Goal: Task Accomplishment & Management: Use online tool/utility

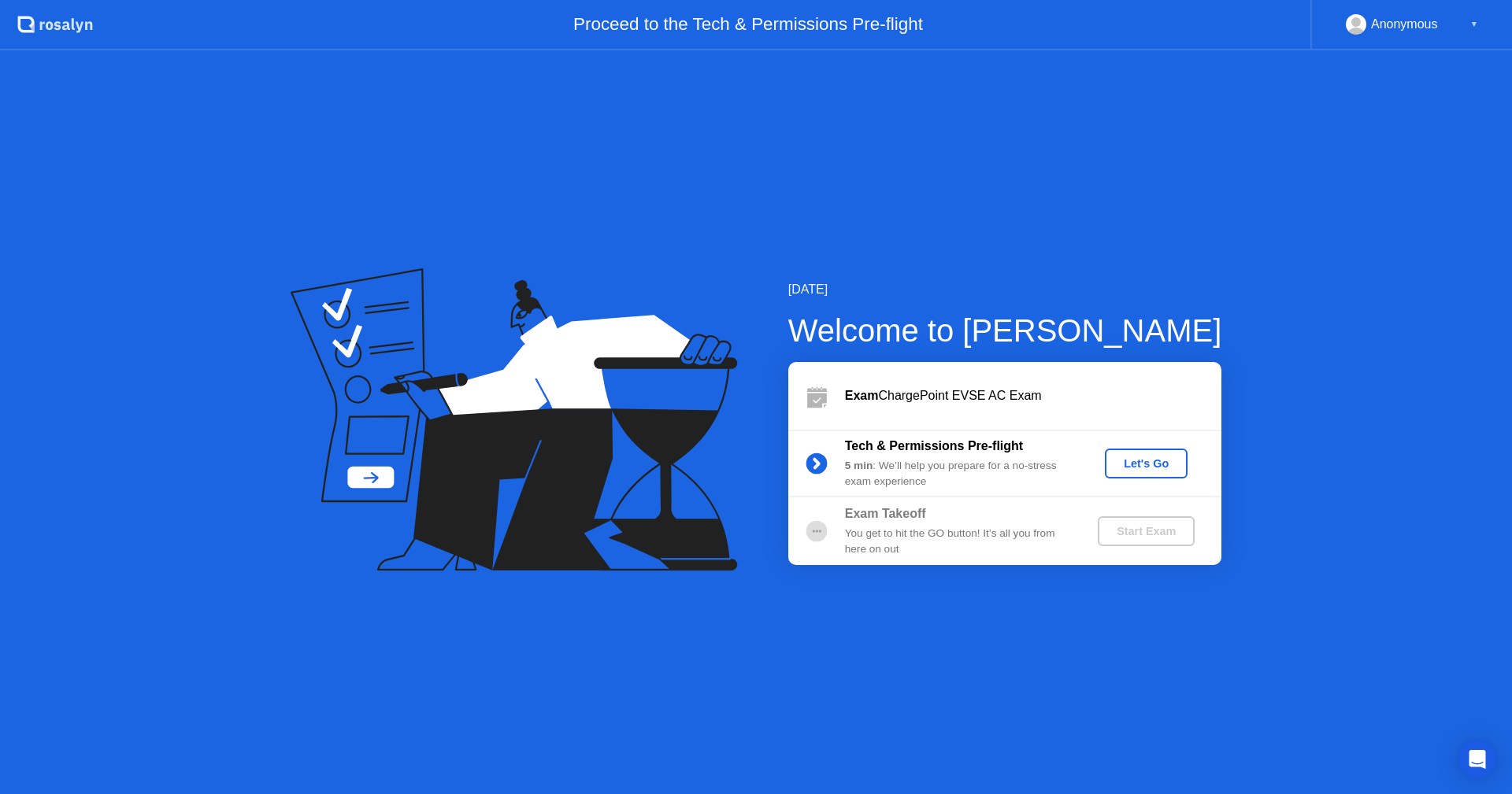
click at [1009, 401] on div "Exam ChargePoint EVSE AC Exam" at bounding box center [1033, 396] width 376 height 19
click at [1005, 437] on div "Tech & Permissions Pre-flight" at bounding box center [959, 446] width 227 height 19
click at [1148, 461] on div "Let's Go" at bounding box center [1146, 463] width 70 height 12
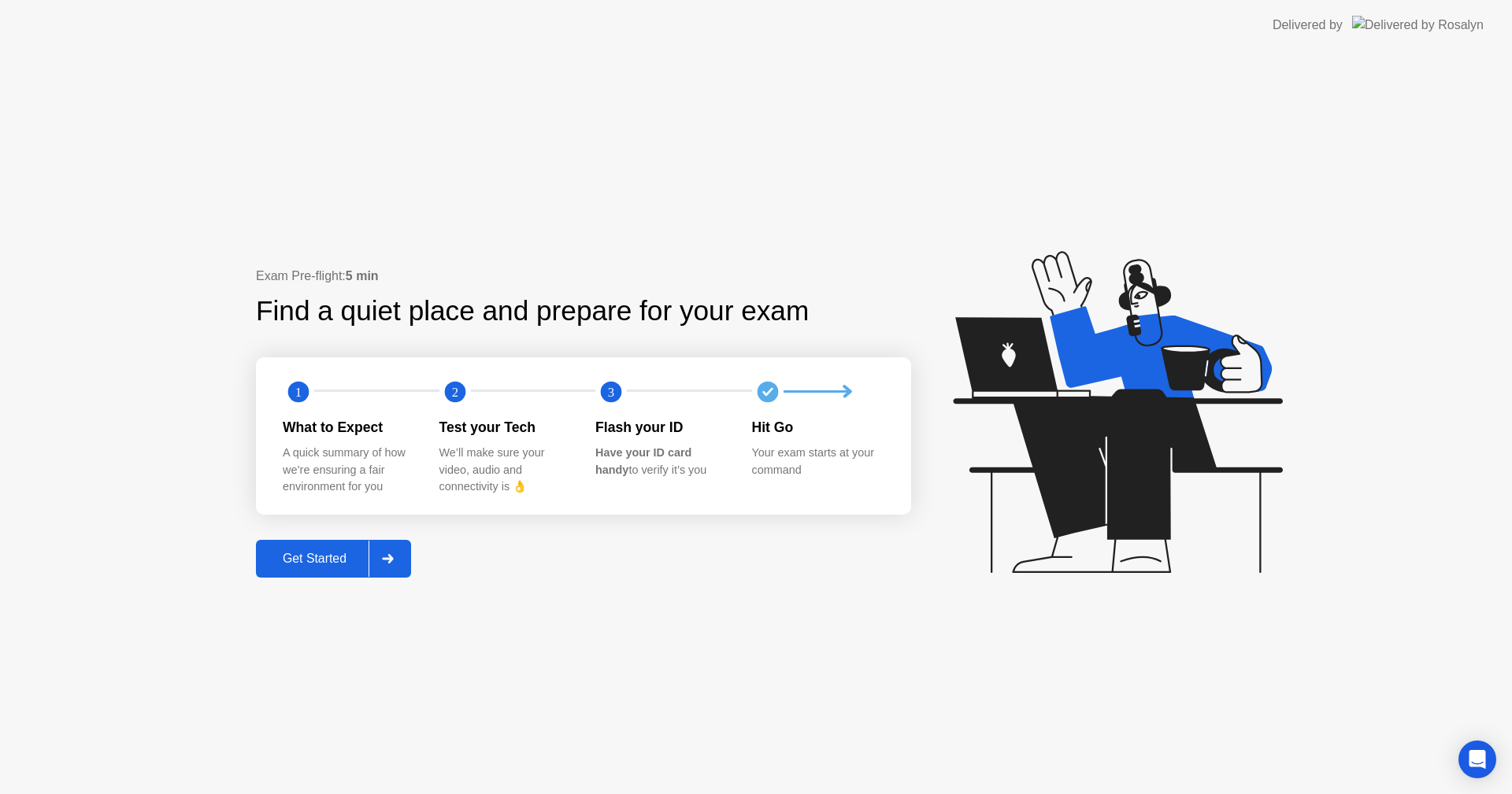
click at [341, 558] on div "Get Started" at bounding box center [314, 559] width 108 height 14
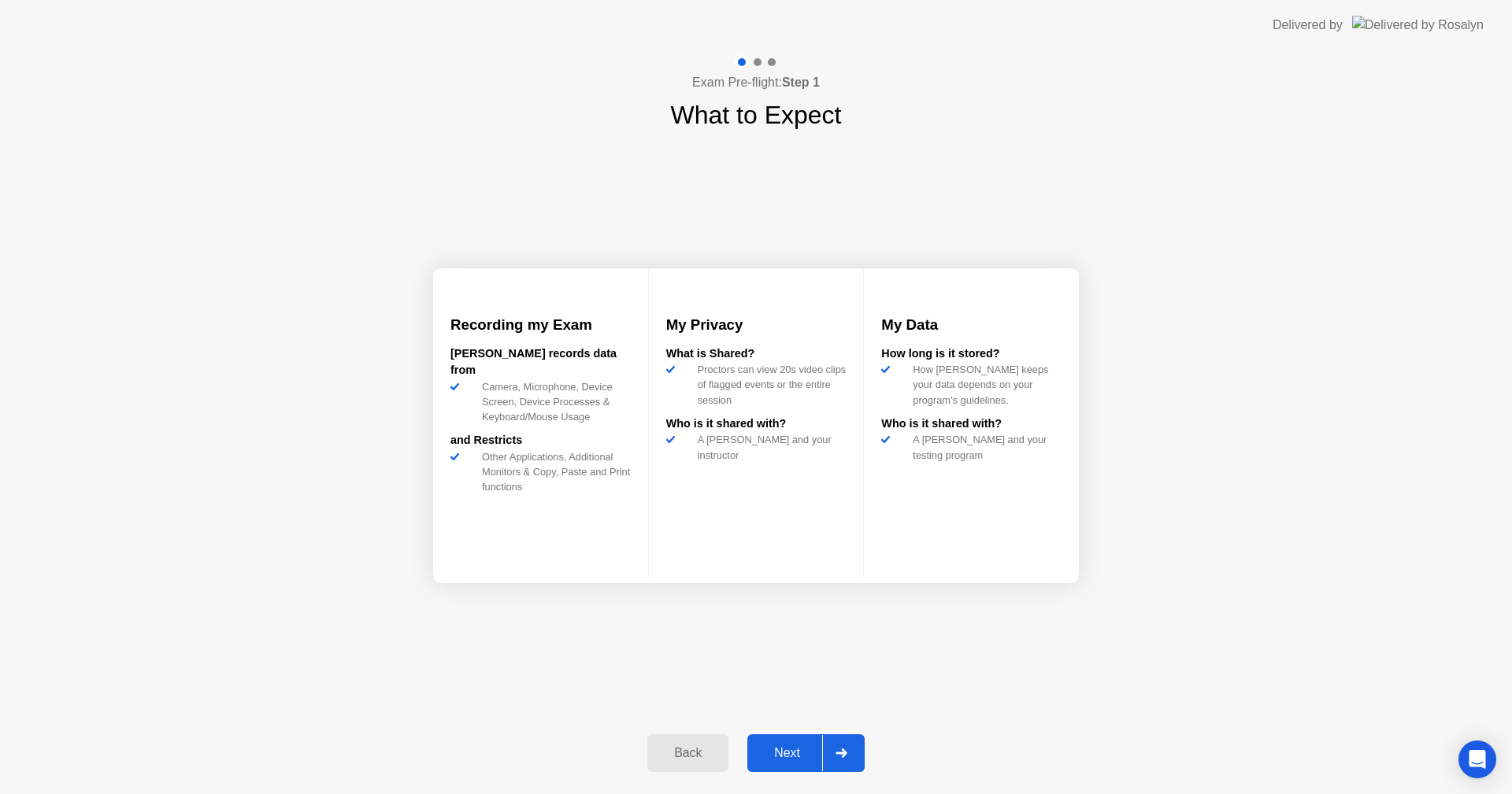
click at [786, 750] on div "Next" at bounding box center [787, 753] width 70 height 14
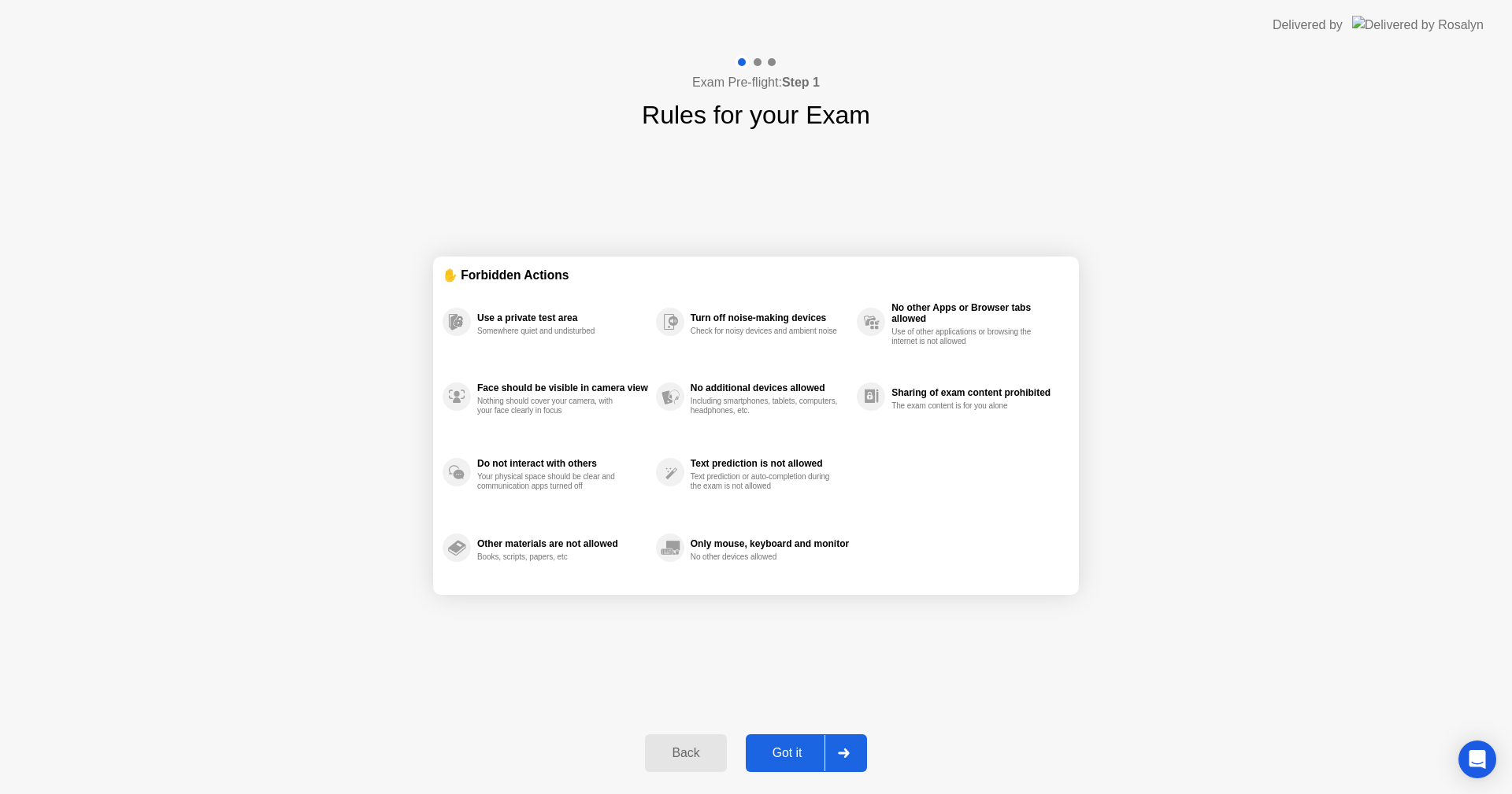
click at [677, 750] on div "Back" at bounding box center [686, 753] width 71 height 14
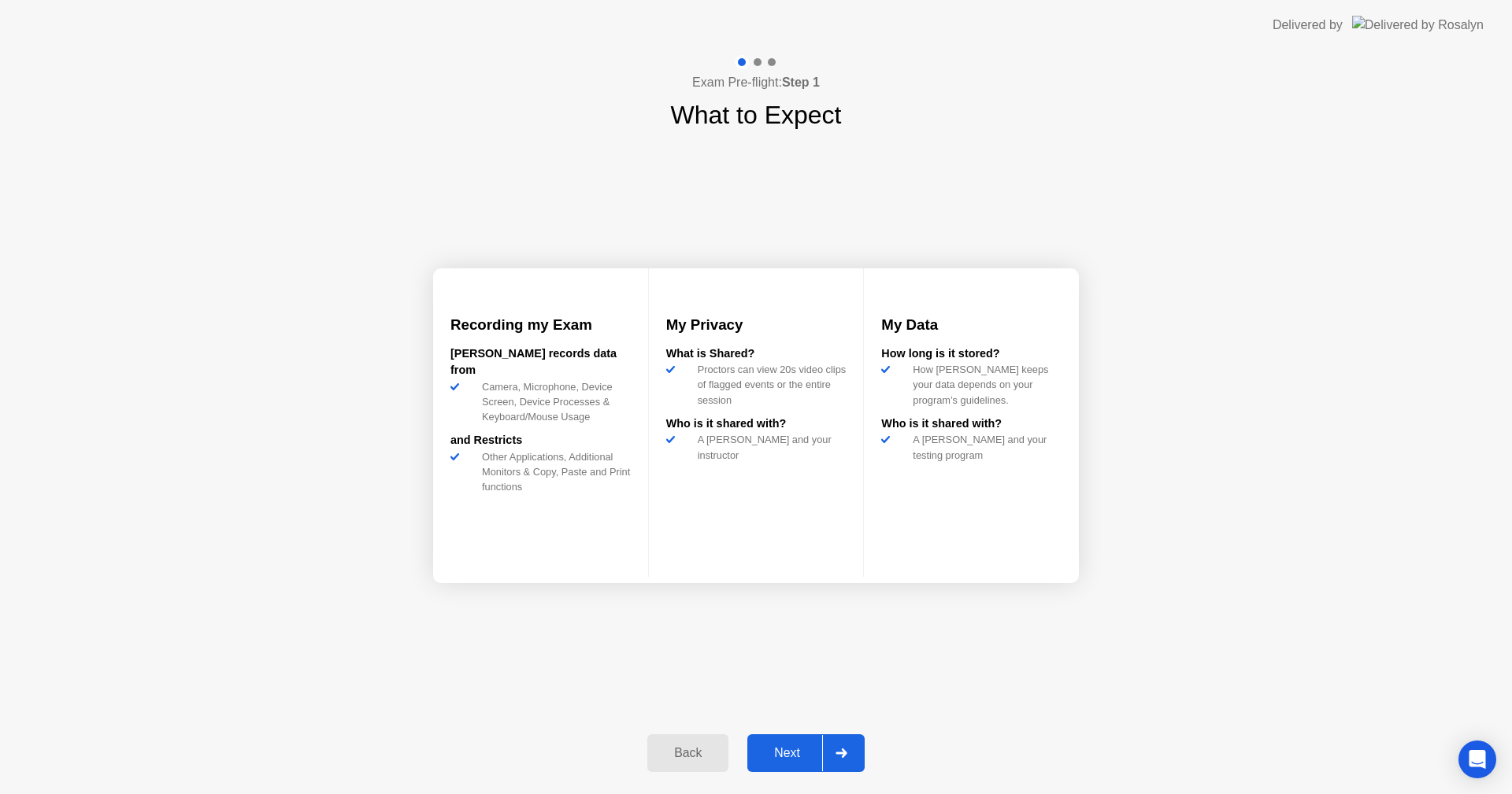
click at [854, 749] on div at bounding box center [841, 753] width 38 height 37
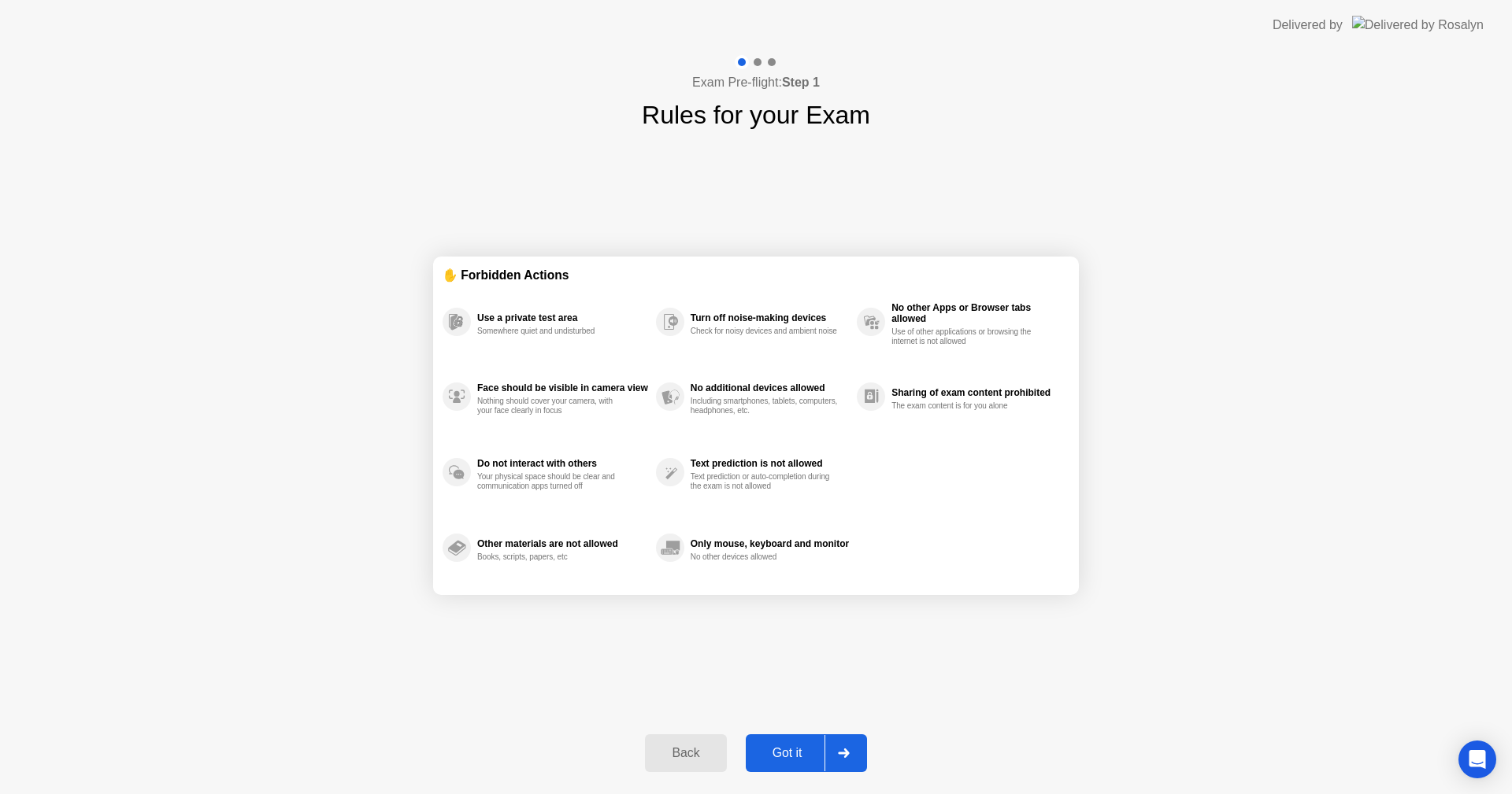
click at [856, 751] on div at bounding box center [843, 753] width 38 height 37
select select "**********"
select select "*******"
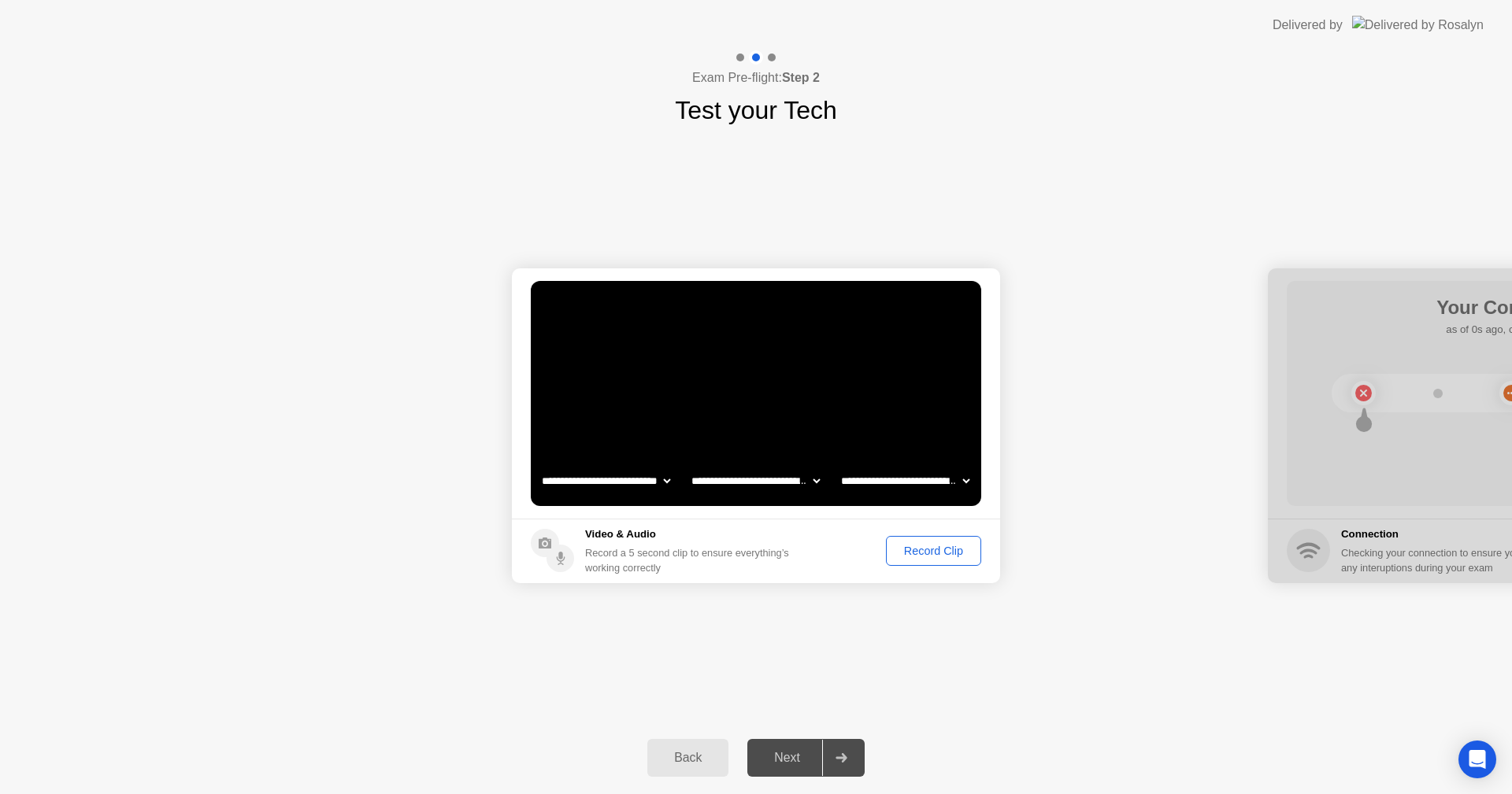
click at [955, 485] on select "**********" at bounding box center [906, 481] width 135 height 32
click at [893, 483] on select "**********" at bounding box center [906, 481] width 135 height 32
click at [757, 374] on video at bounding box center [756, 394] width 450 height 225
click at [917, 549] on div "Record Clip" at bounding box center [934, 550] width 84 height 12
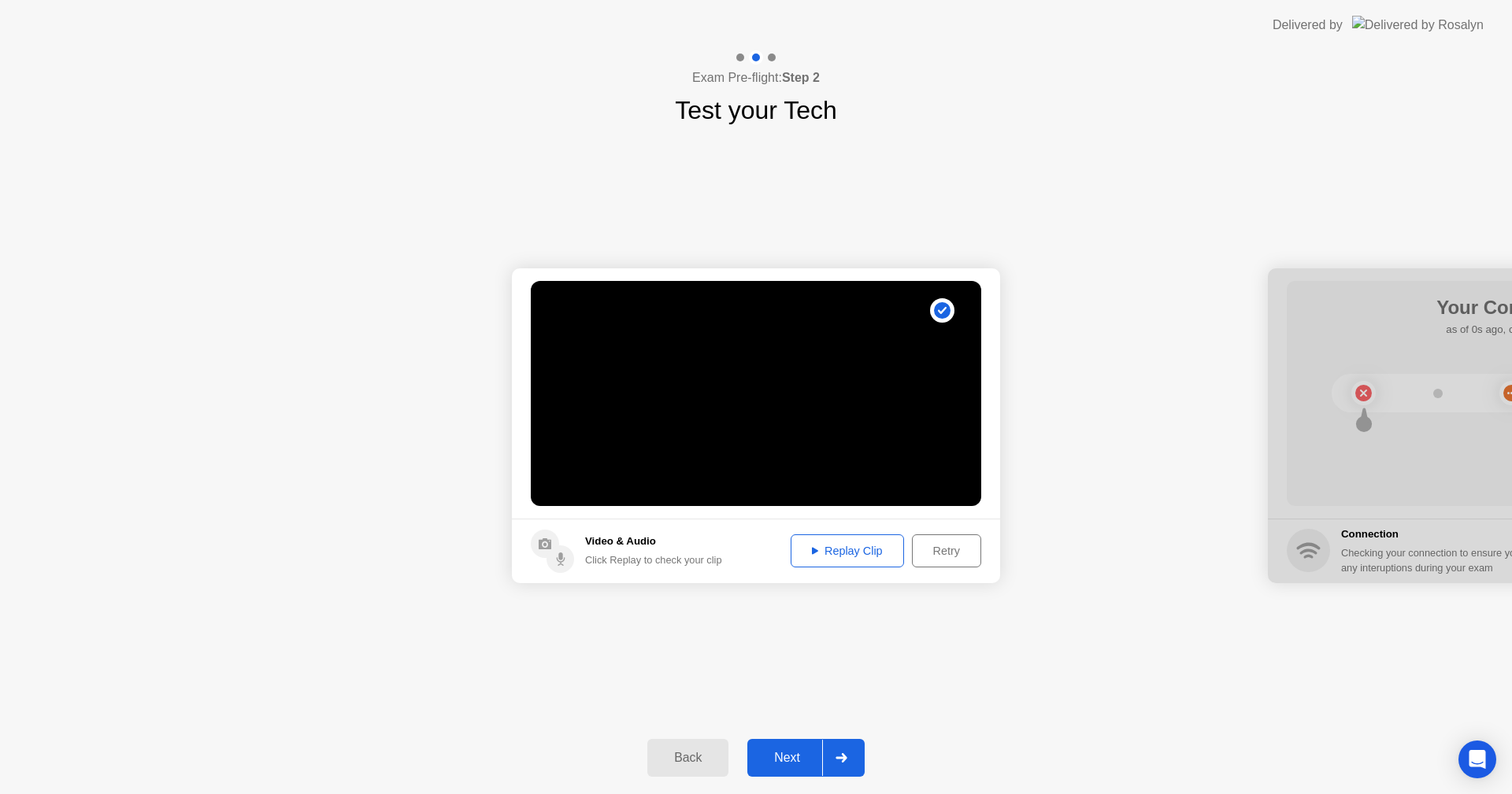
click at [854, 548] on div "Replay Clip" at bounding box center [847, 550] width 102 height 12
click at [789, 760] on div "Next" at bounding box center [787, 757] width 70 height 14
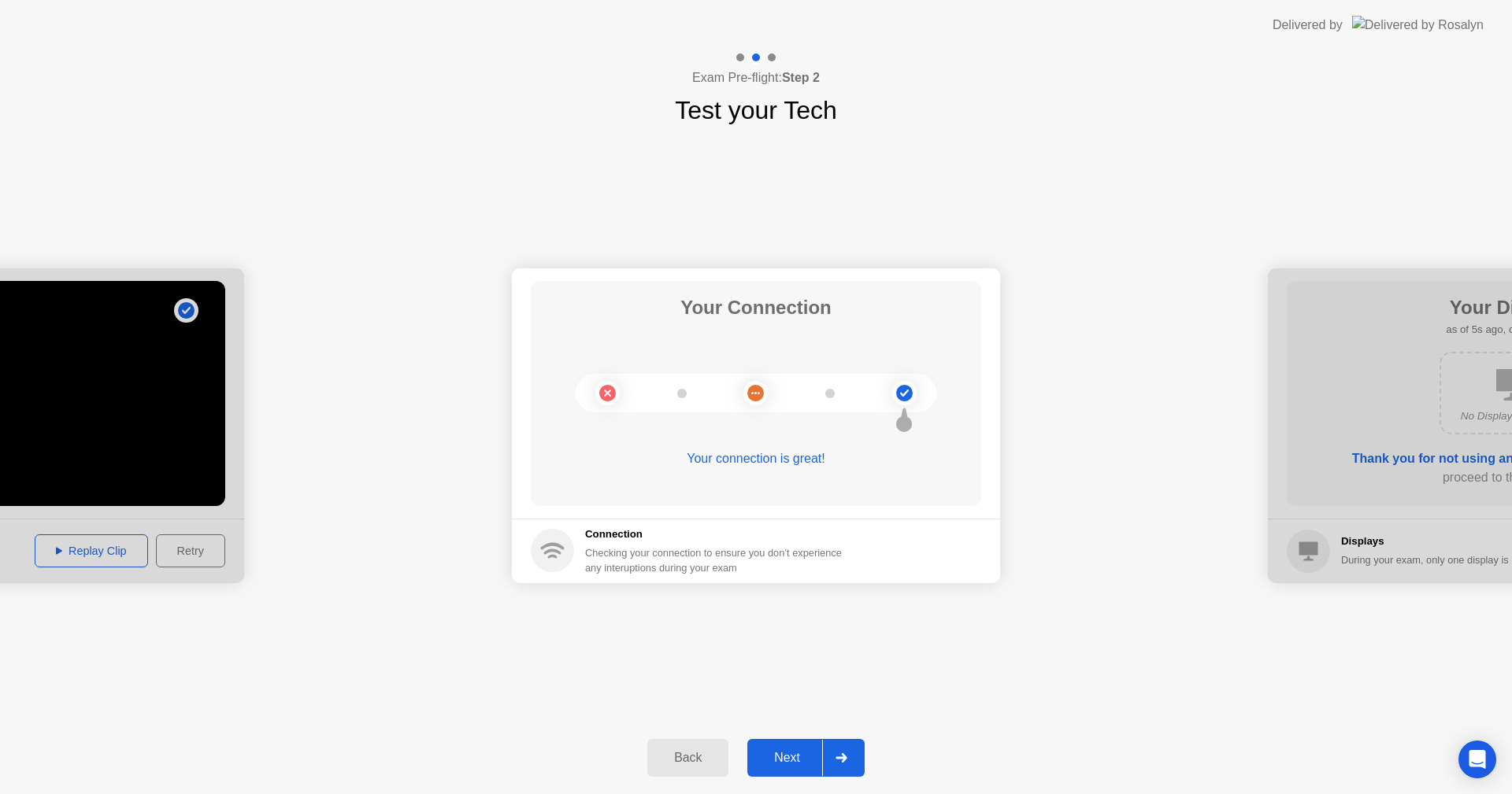
click at [789, 751] on div "Next" at bounding box center [787, 757] width 70 height 14
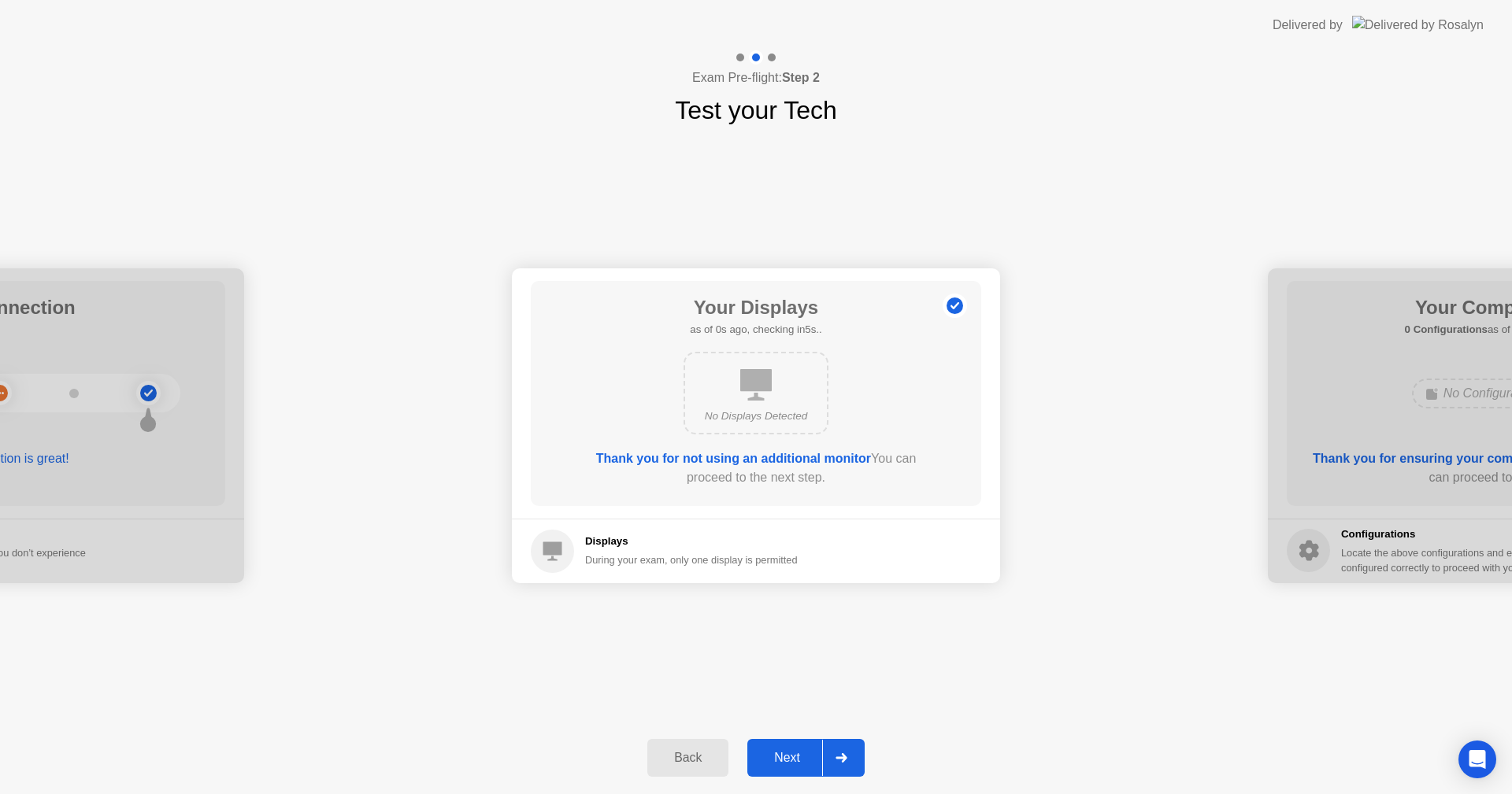
click at [800, 762] on div "Next" at bounding box center [787, 757] width 70 height 14
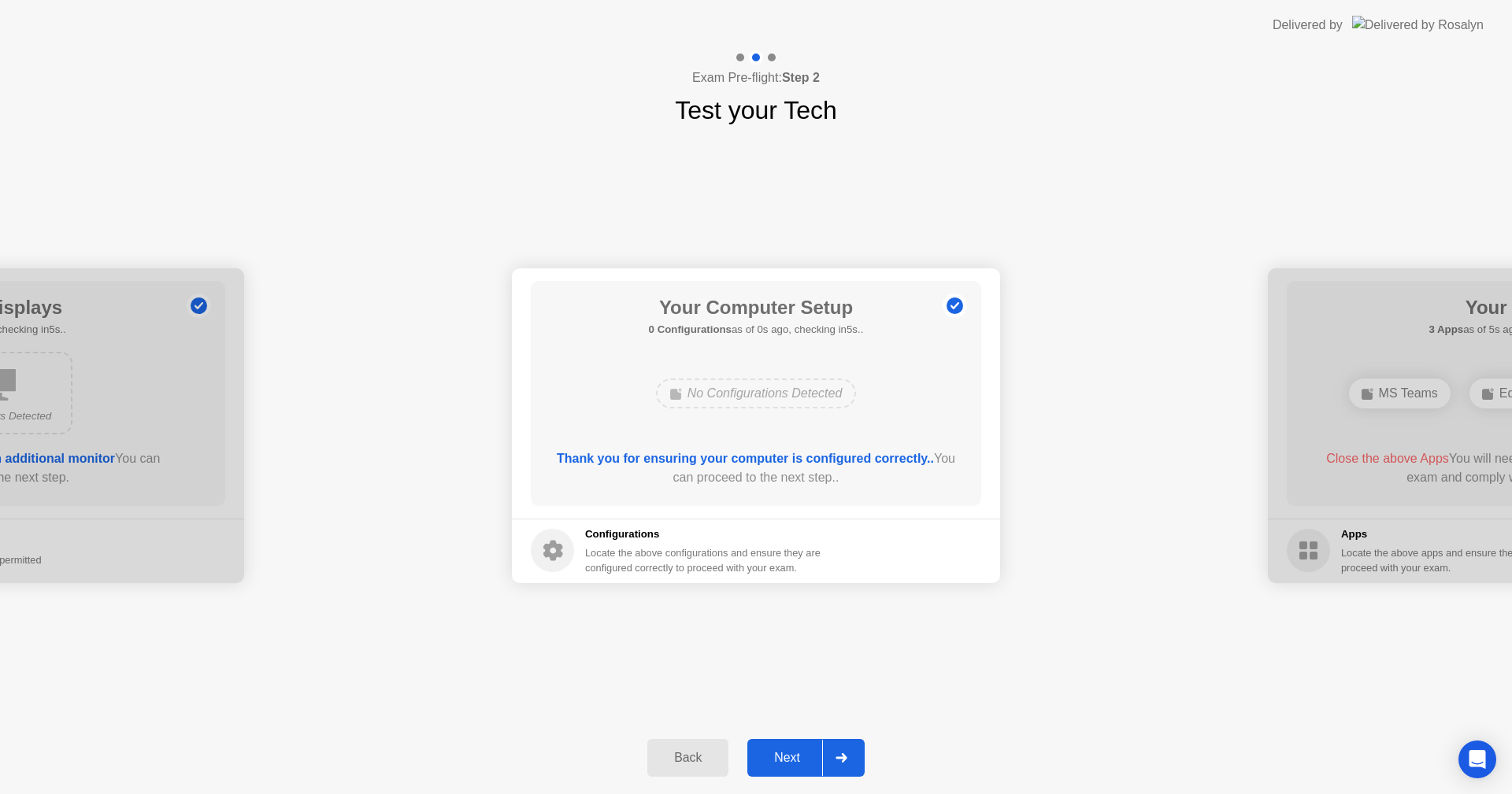
click at [800, 762] on div "Next" at bounding box center [787, 757] width 70 height 14
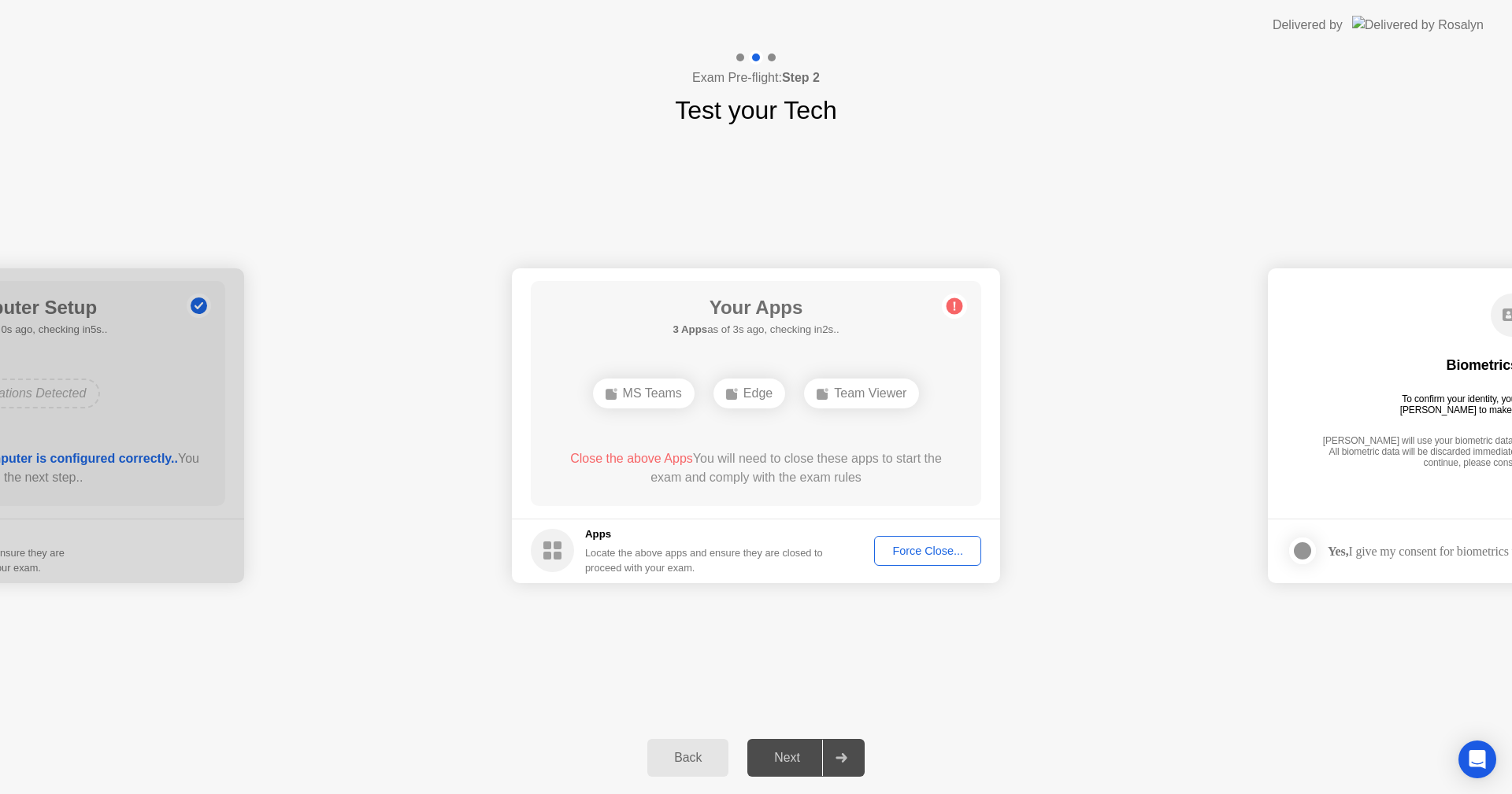
click at [930, 547] on div "Force Close..." at bounding box center [928, 550] width 96 height 12
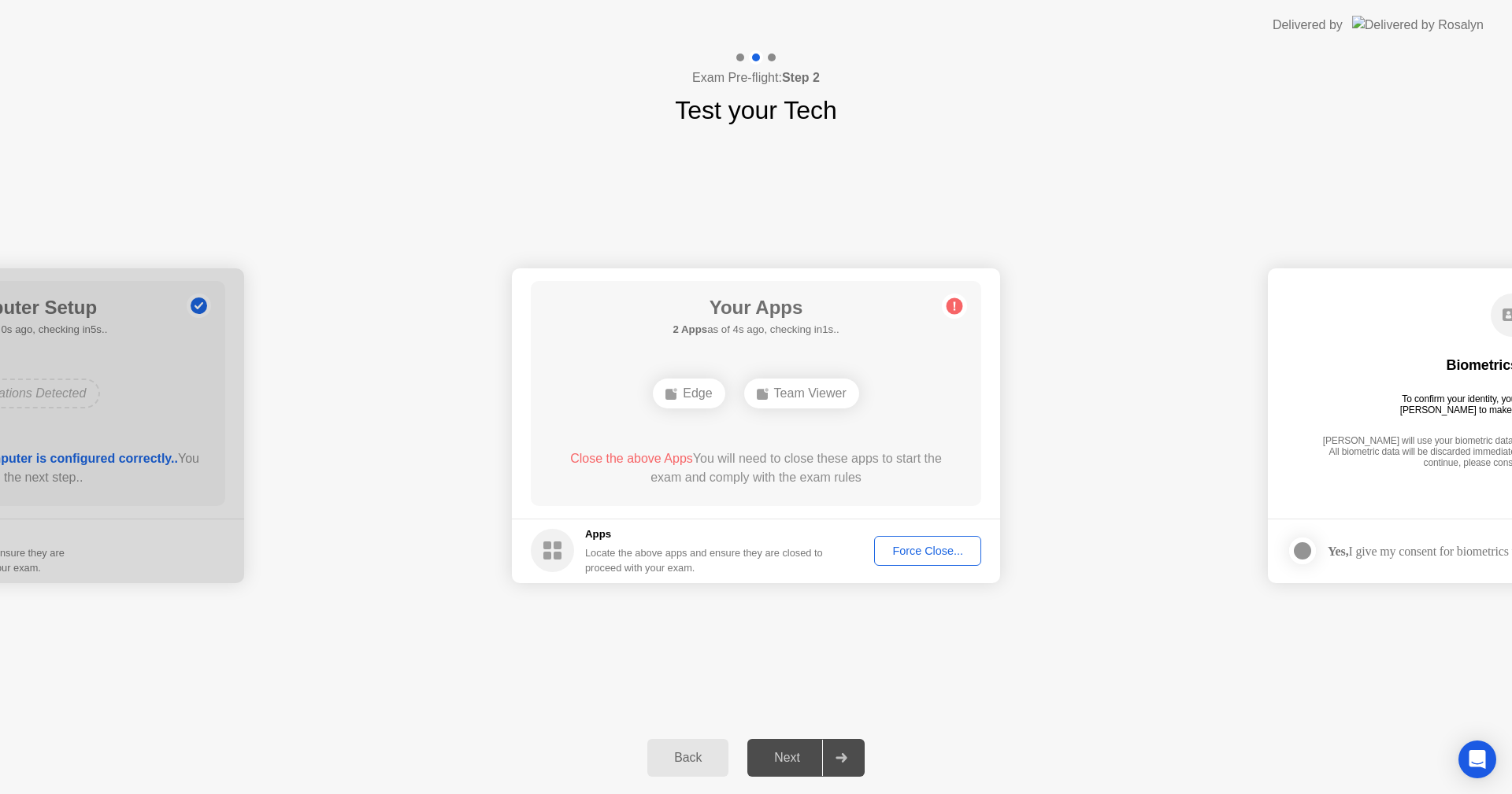
click at [926, 553] on div "Force Close..." at bounding box center [928, 550] width 96 height 12
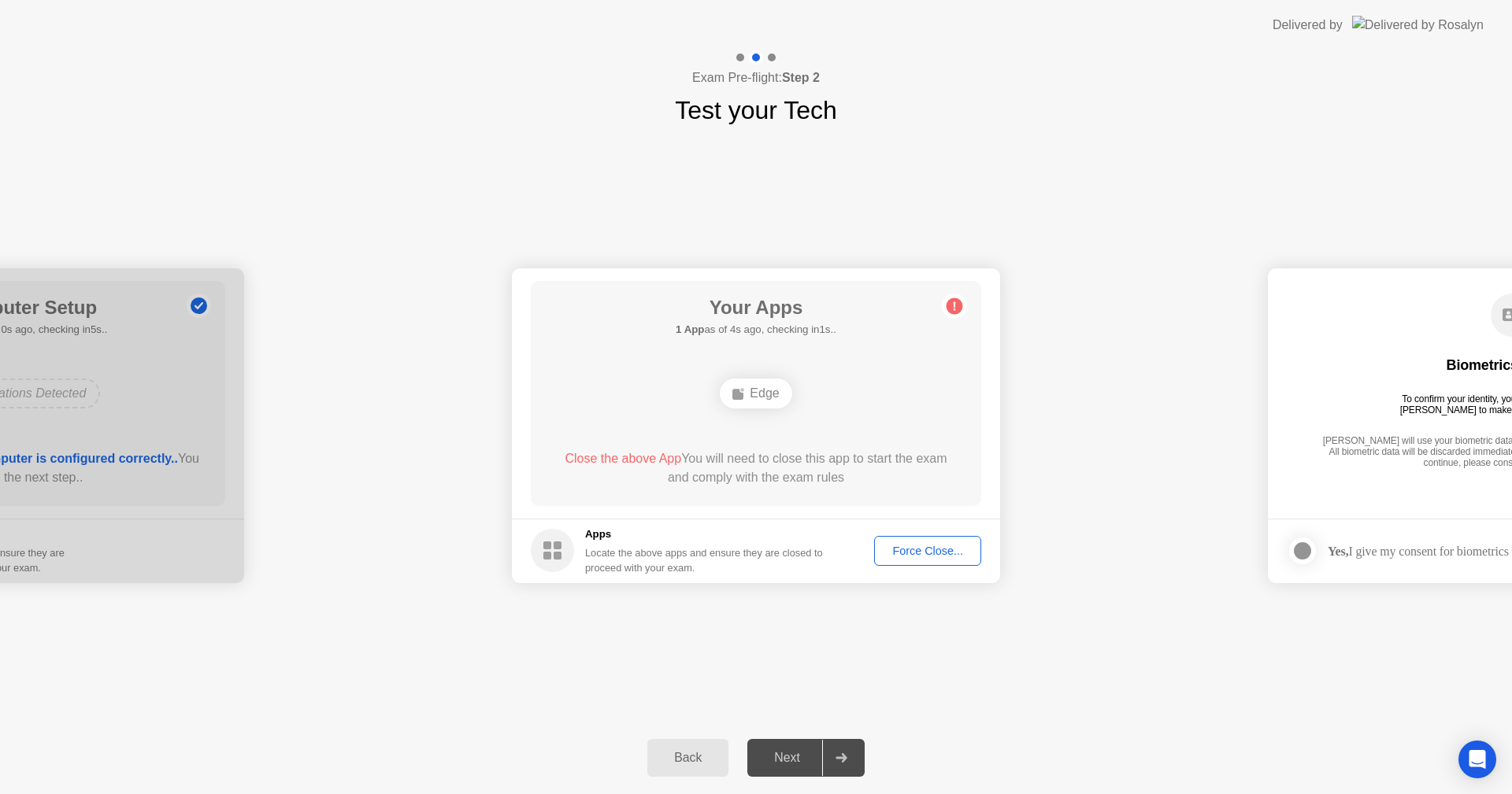
click at [751, 392] on div "Edge" at bounding box center [756, 394] width 71 height 30
click at [918, 551] on div "Force Close..." at bounding box center [928, 550] width 96 height 12
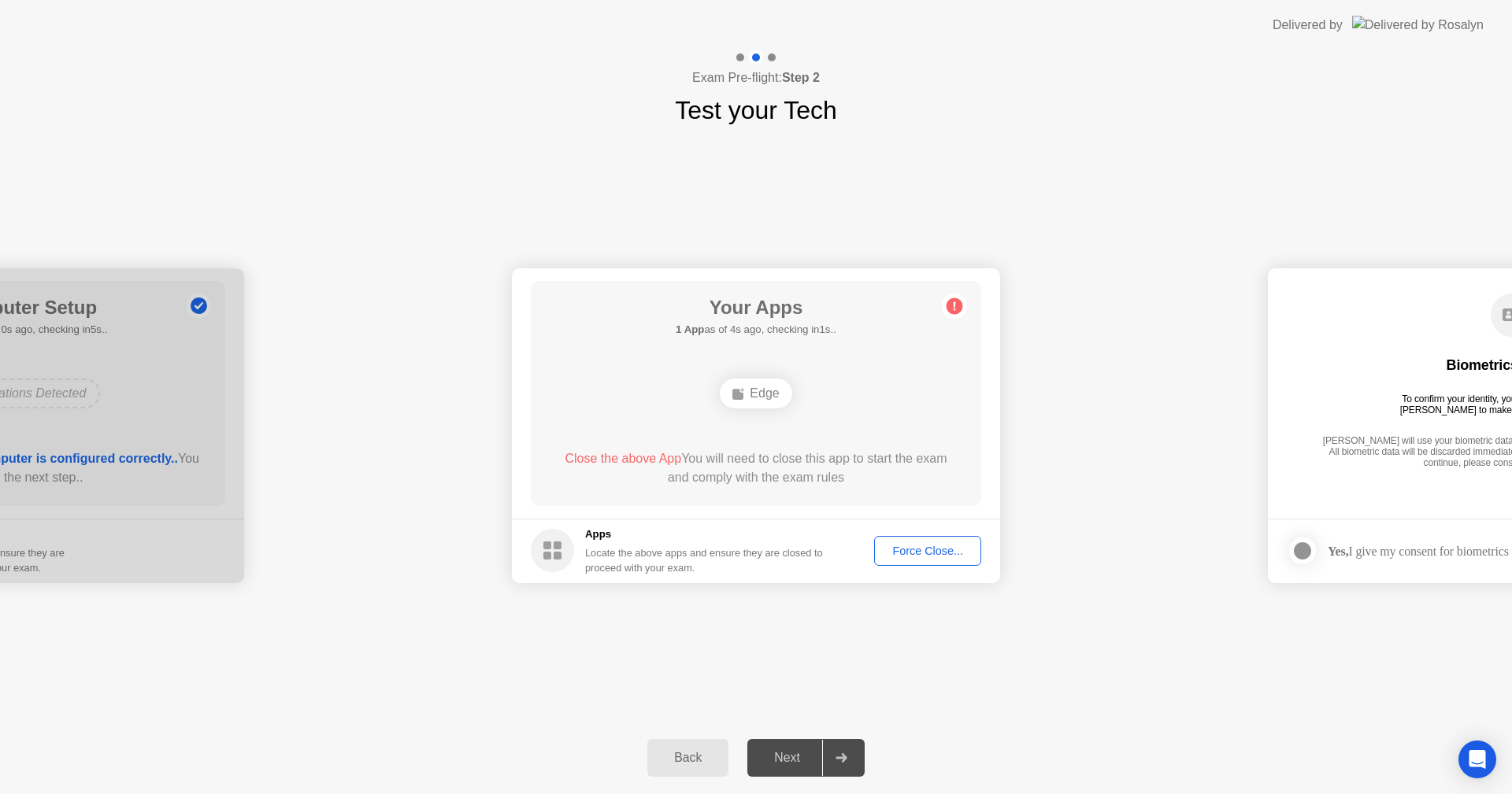
click at [764, 392] on div "Edge" at bounding box center [756, 394] width 71 height 30
click at [932, 557] on div "Force Close..." at bounding box center [928, 550] width 96 height 12
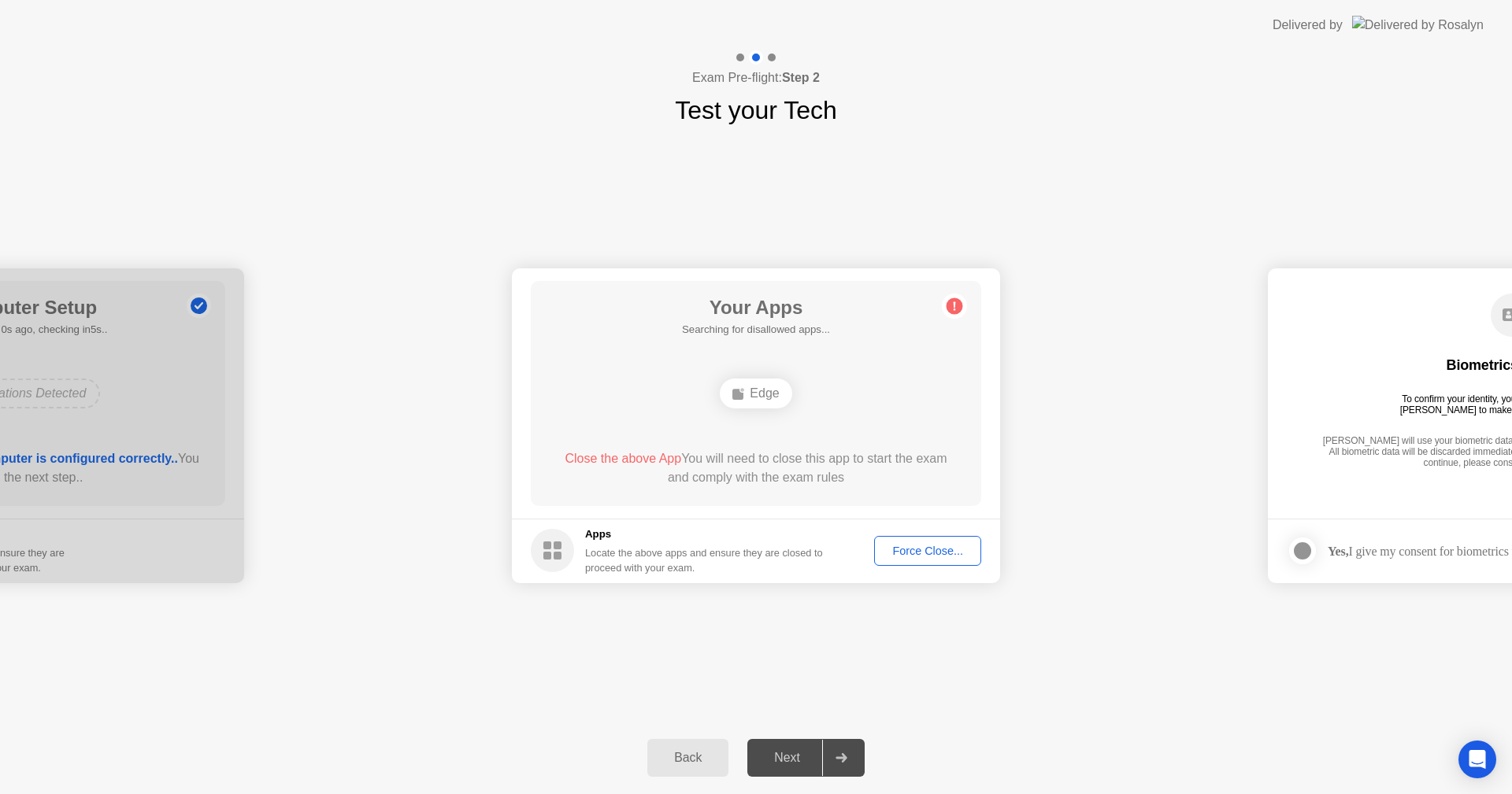
click at [922, 547] on div "Force Close..." at bounding box center [928, 550] width 96 height 12
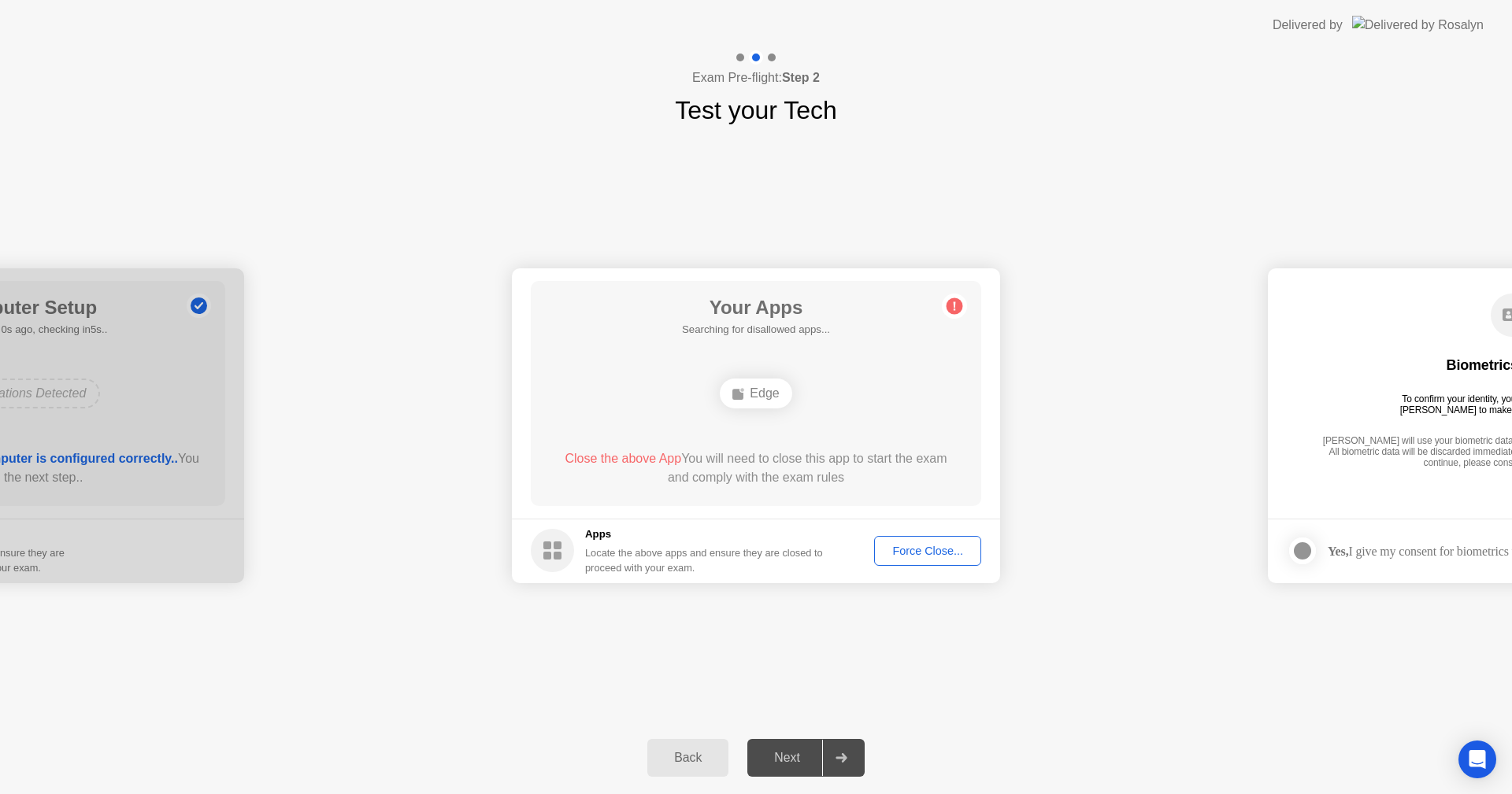
click at [558, 553] on rect at bounding box center [557, 556] width 8 height 7
click at [755, 391] on div "Edge" at bounding box center [756, 394] width 71 height 30
click at [682, 753] on div "Back" at bounding box center [688, 757] width 71 height 14
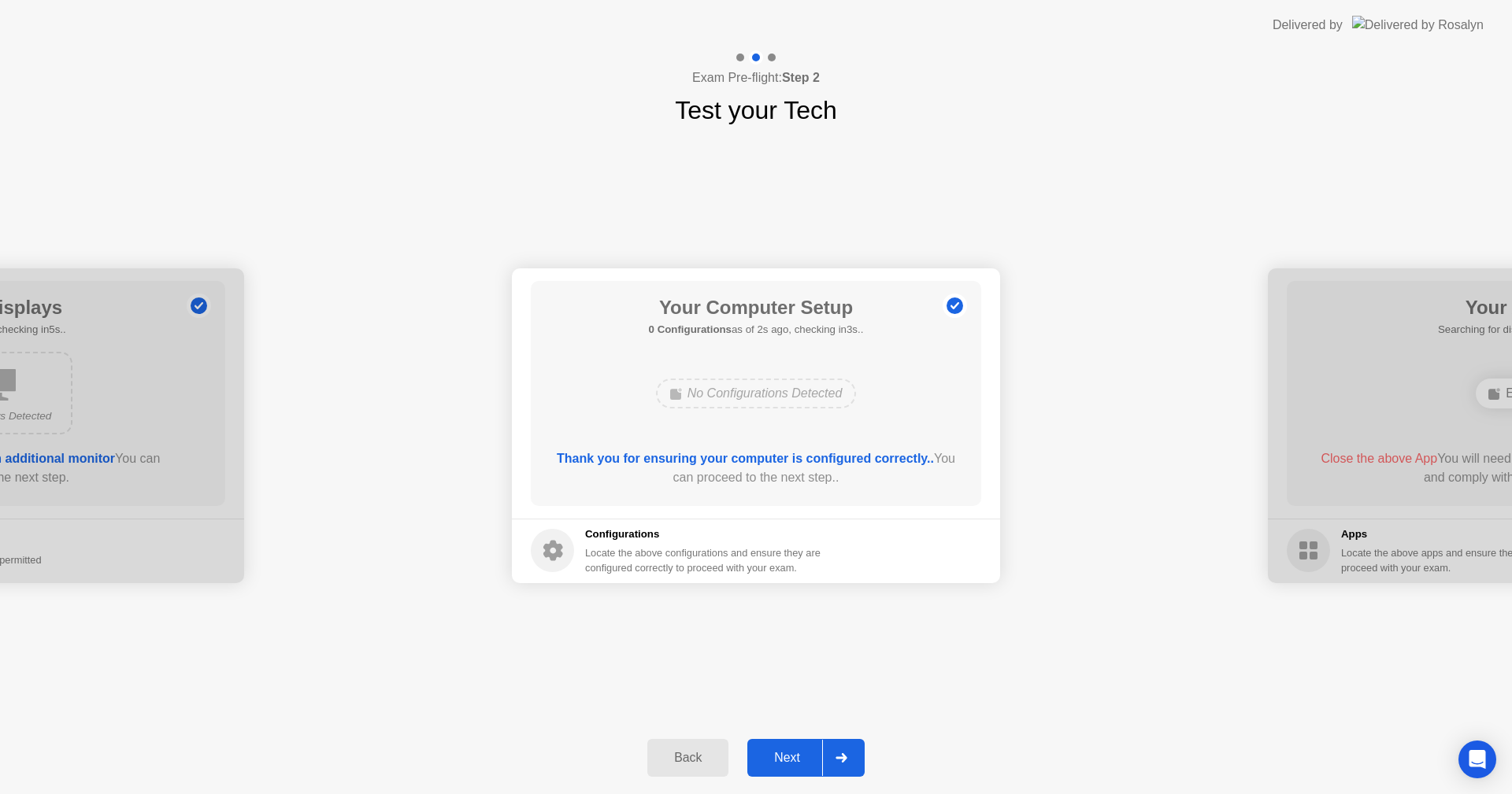
click at [794, 762] on div "Next" at bounding box center [787, 757] width 70 height 14
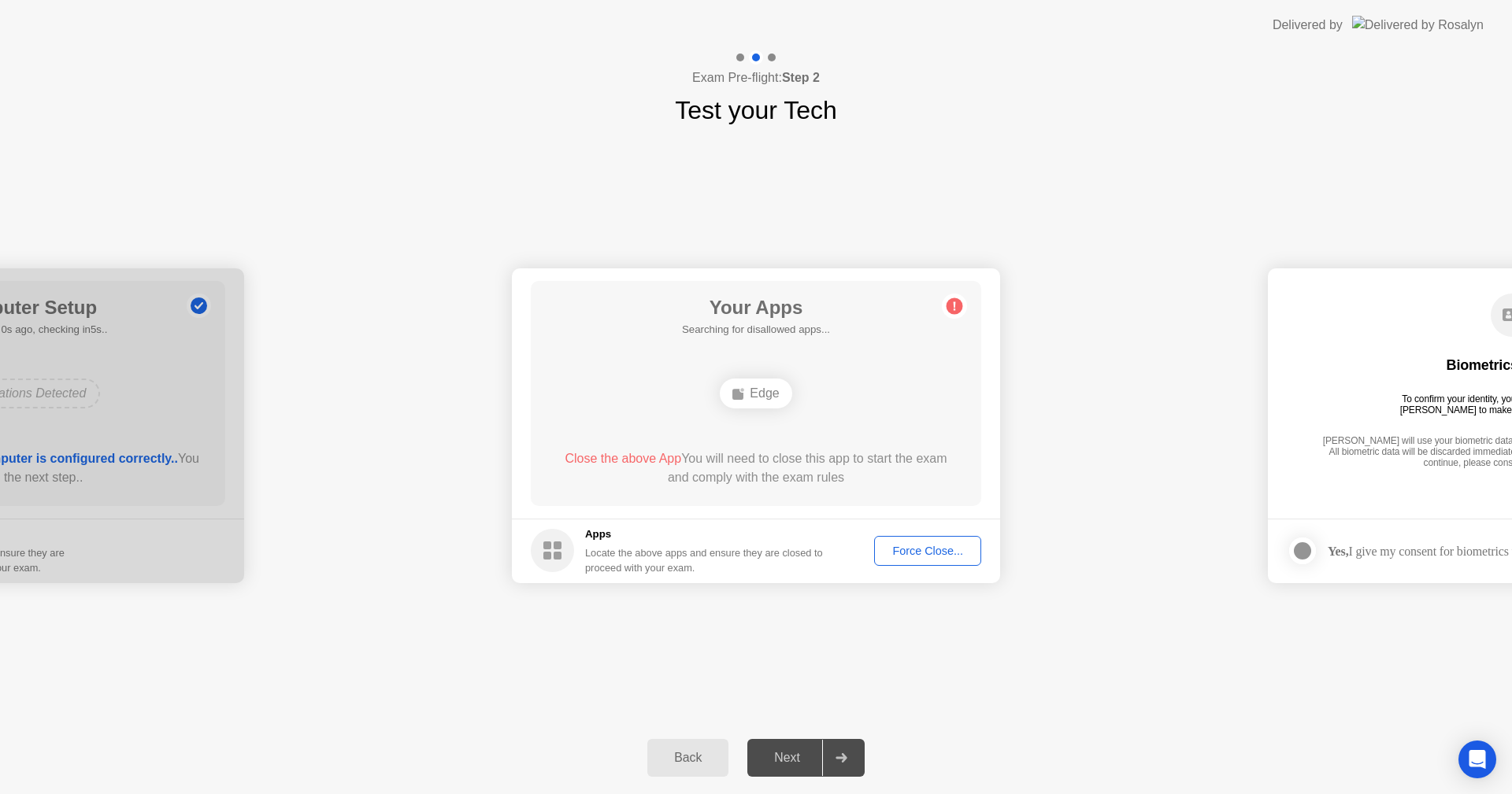
click at [751, 391] on div "Edge" at bounding box center [756, 394] width 71 height 30
click at [726, 454] on div "Close the above App You will need to close this app to start the exam and compl…" at bounding box center [756, 469] width 406 height 37
click at [957, 303] on circle at bounding box center [955, 306] width 17 height 17
click at [586, 547] on div "Locate the above apps and ensure they are closed to proceed with your exam." at bounding box center [704, 561] width 238 height 30
click at [919, 547] on div "Force Close..." at bounding box center [928, 550] width 96 height 12
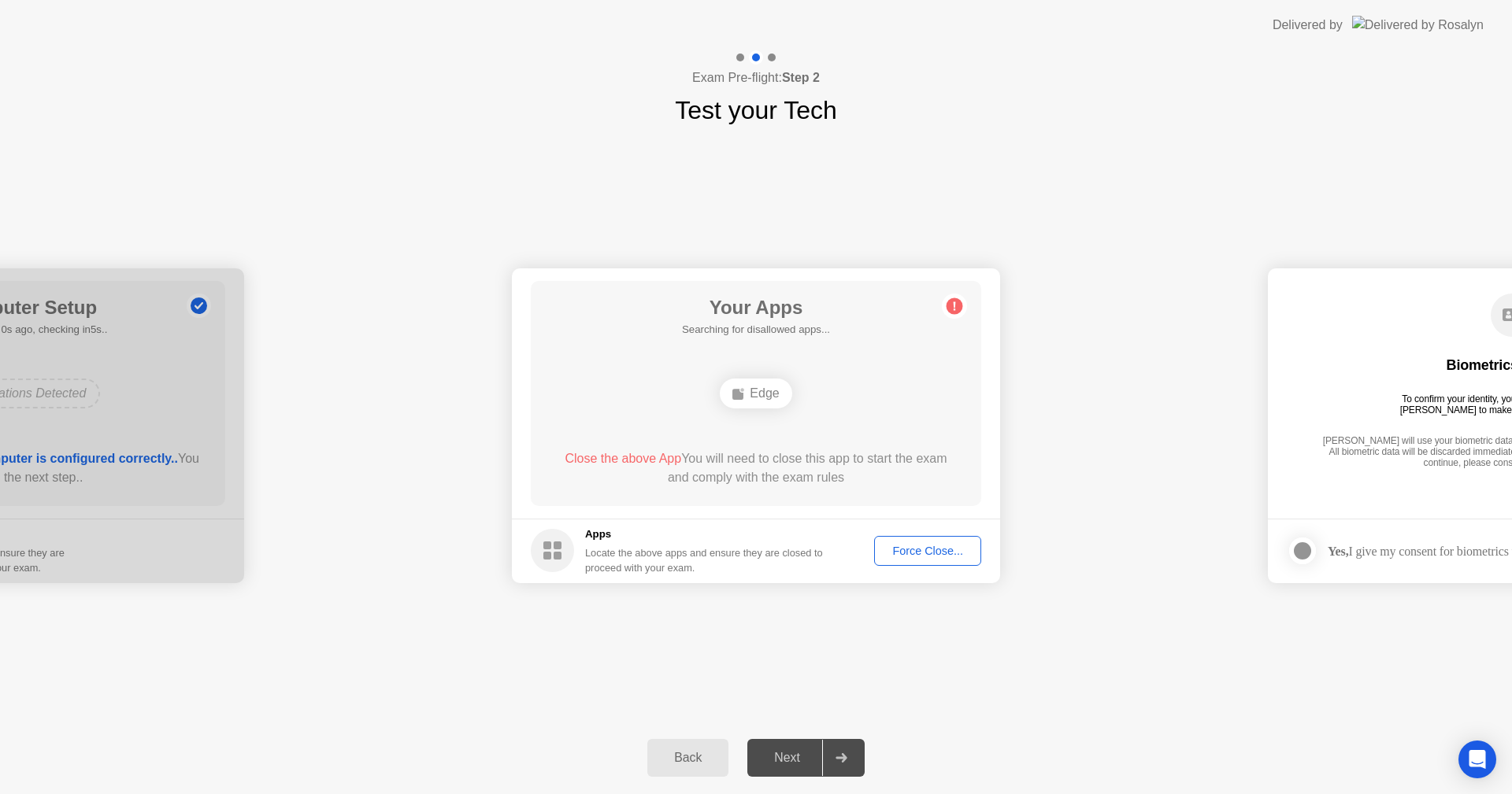
click at [849, 751] on div at bounding box center [841, 757] width 38 height 37
click at [804, 396] on div "Edge" at bounding box center [756, 393] width 361 height 42
click at [689, 764] on div "Back" at bounding box center [688, 757] width 71 height 14
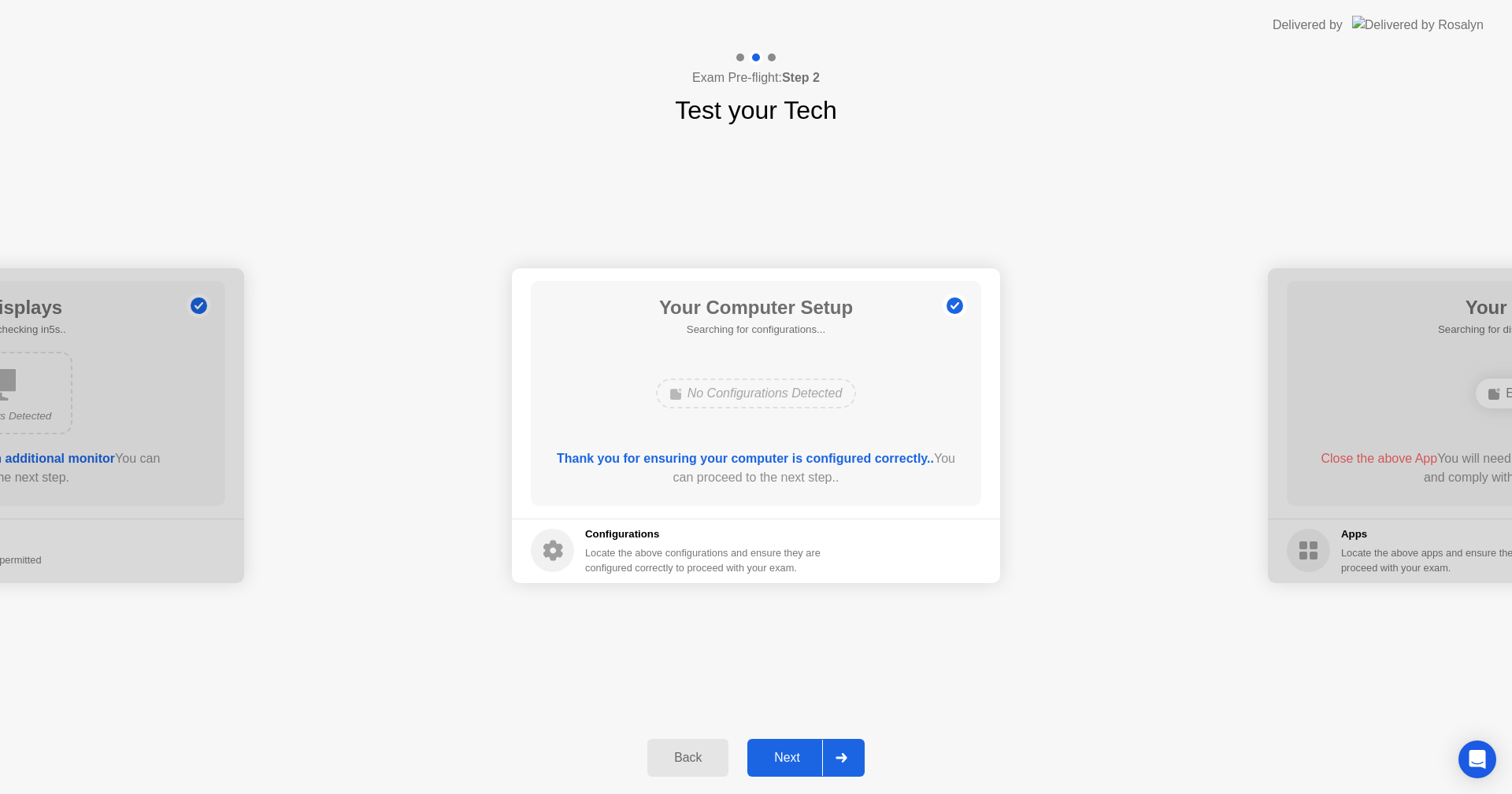
click at [689, 764] on div "Back" at bounding box center [688, 757] width 71 height 14
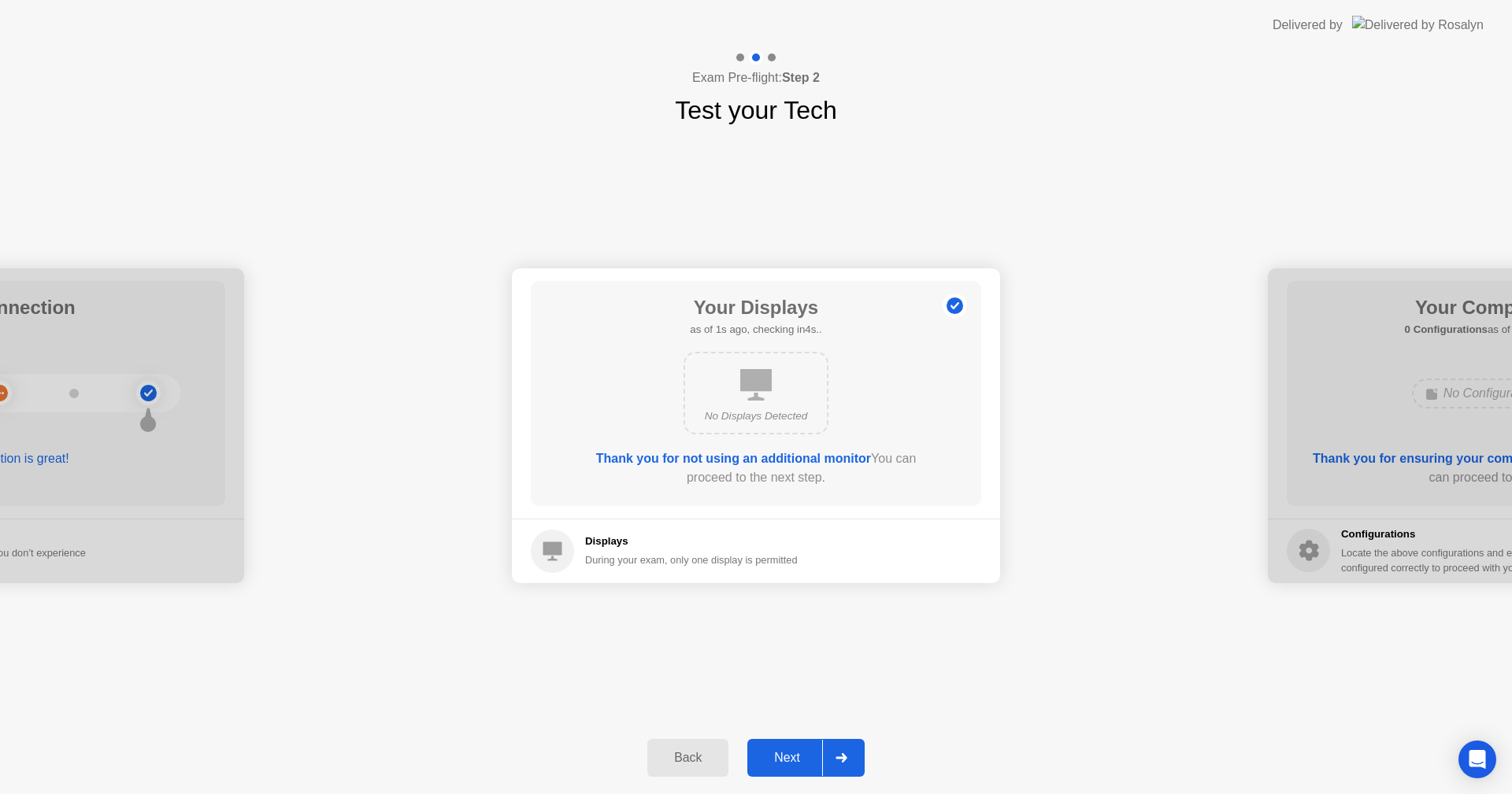
click at [689, 764] on div "Back" at bounding box center [688, 757] width 71 height 14
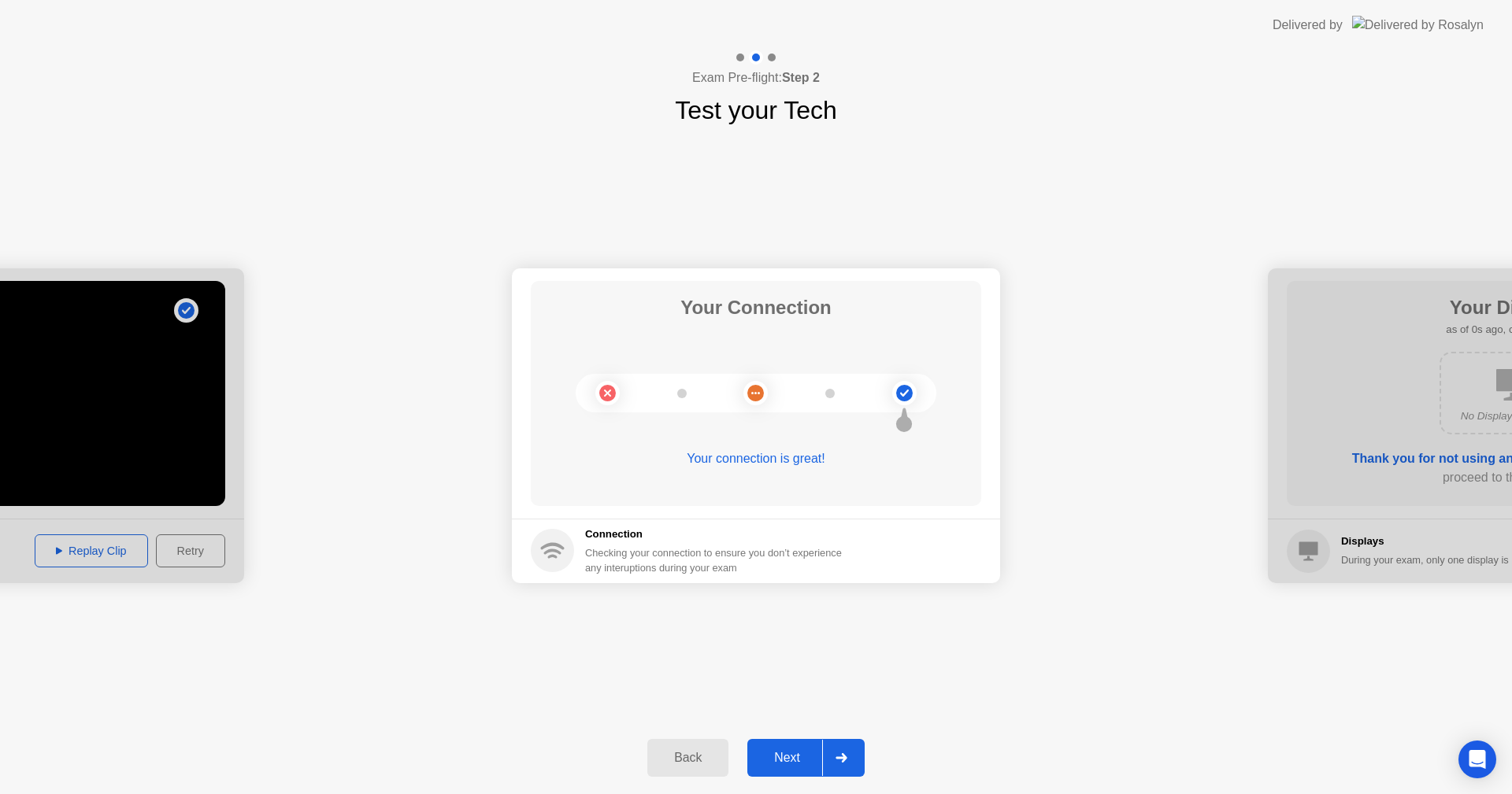
click at [789, 757] on div "Next" at bounding box center [787, 757] width 70 height 14
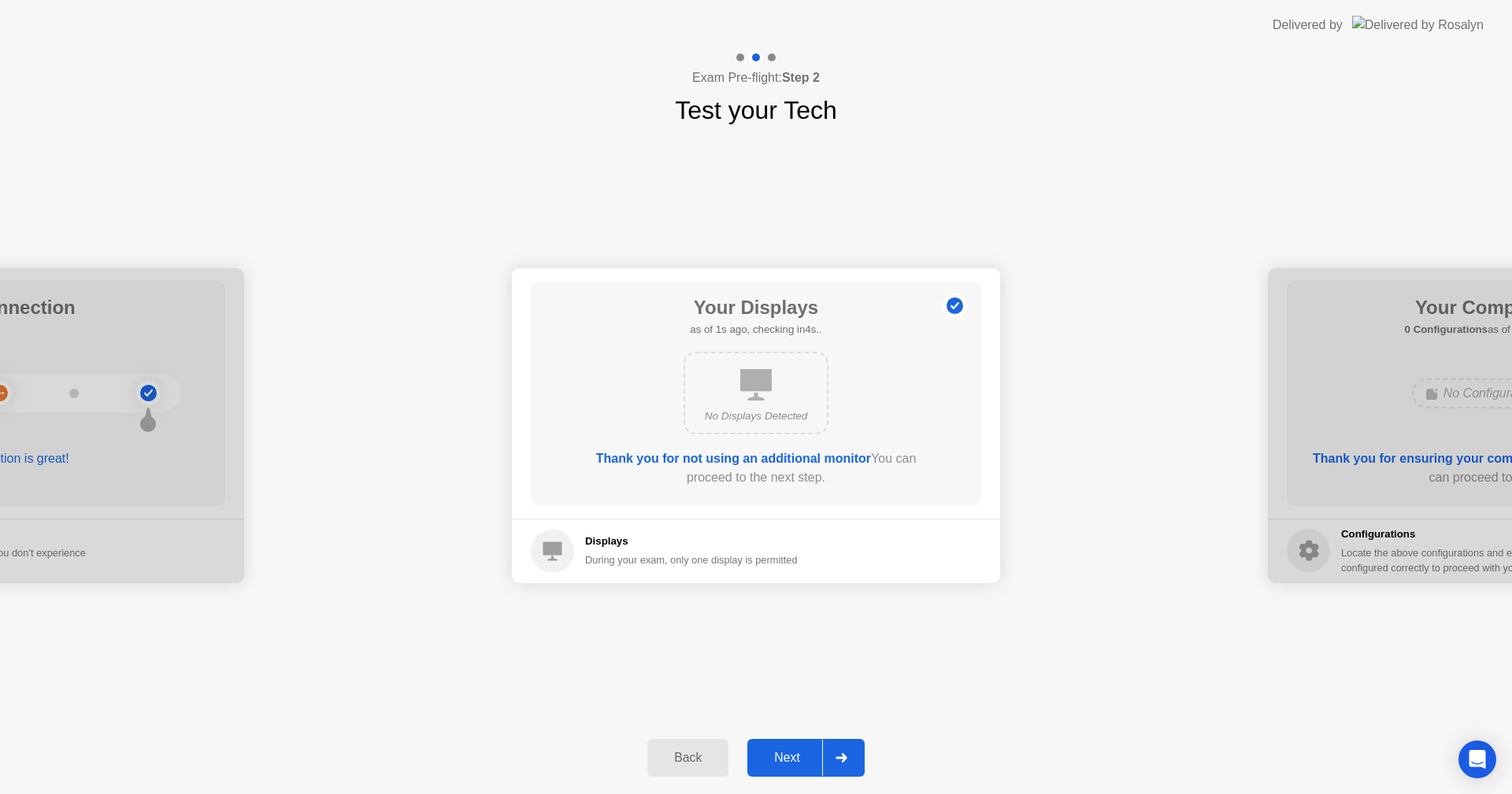
click at [789, 757] on div "Next" at bounding box center [787, 757] width 70 height 14
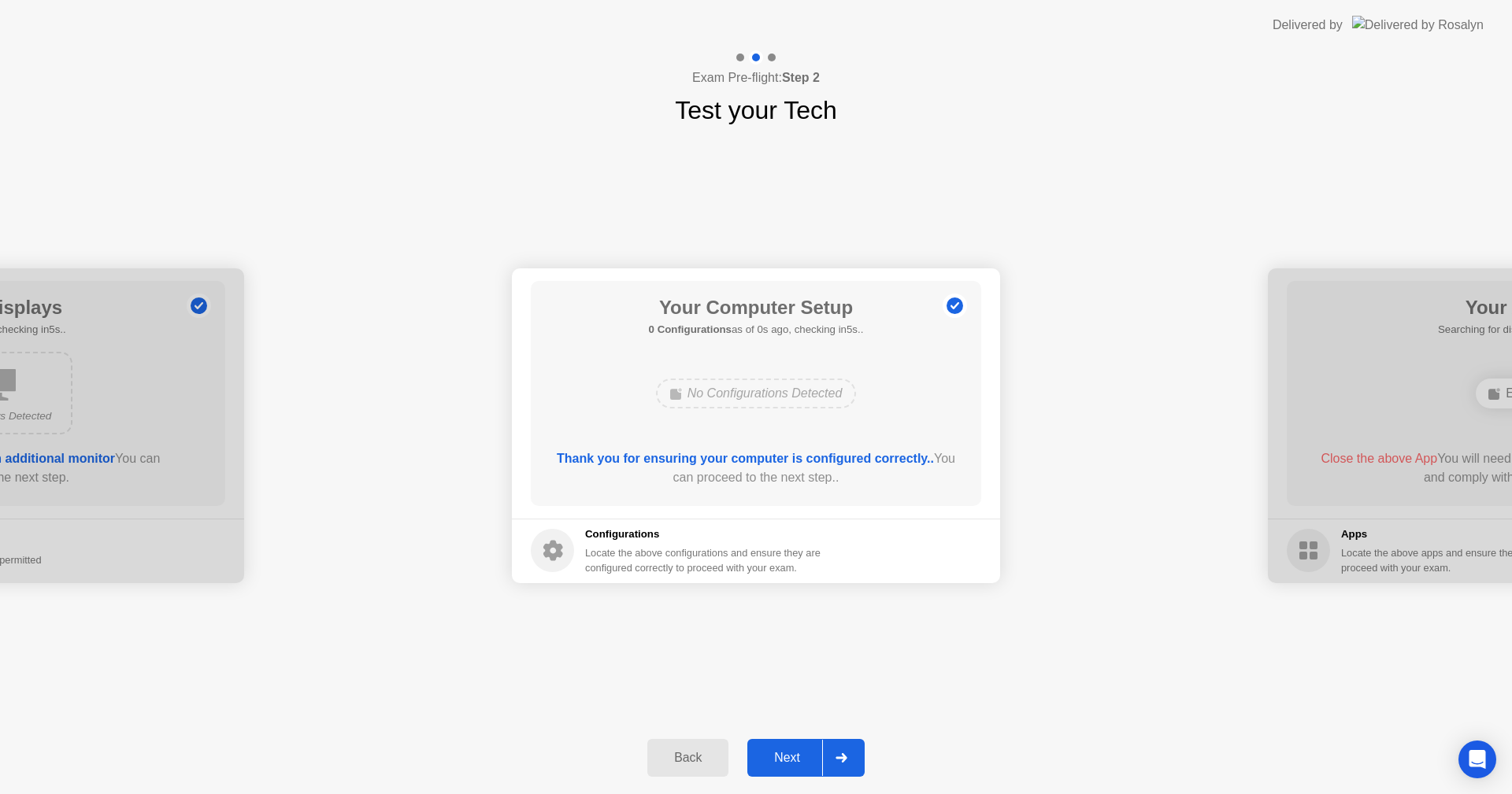
click at [789, 757] on div "Next" at bounding box center [787, 757] width 70 height 14
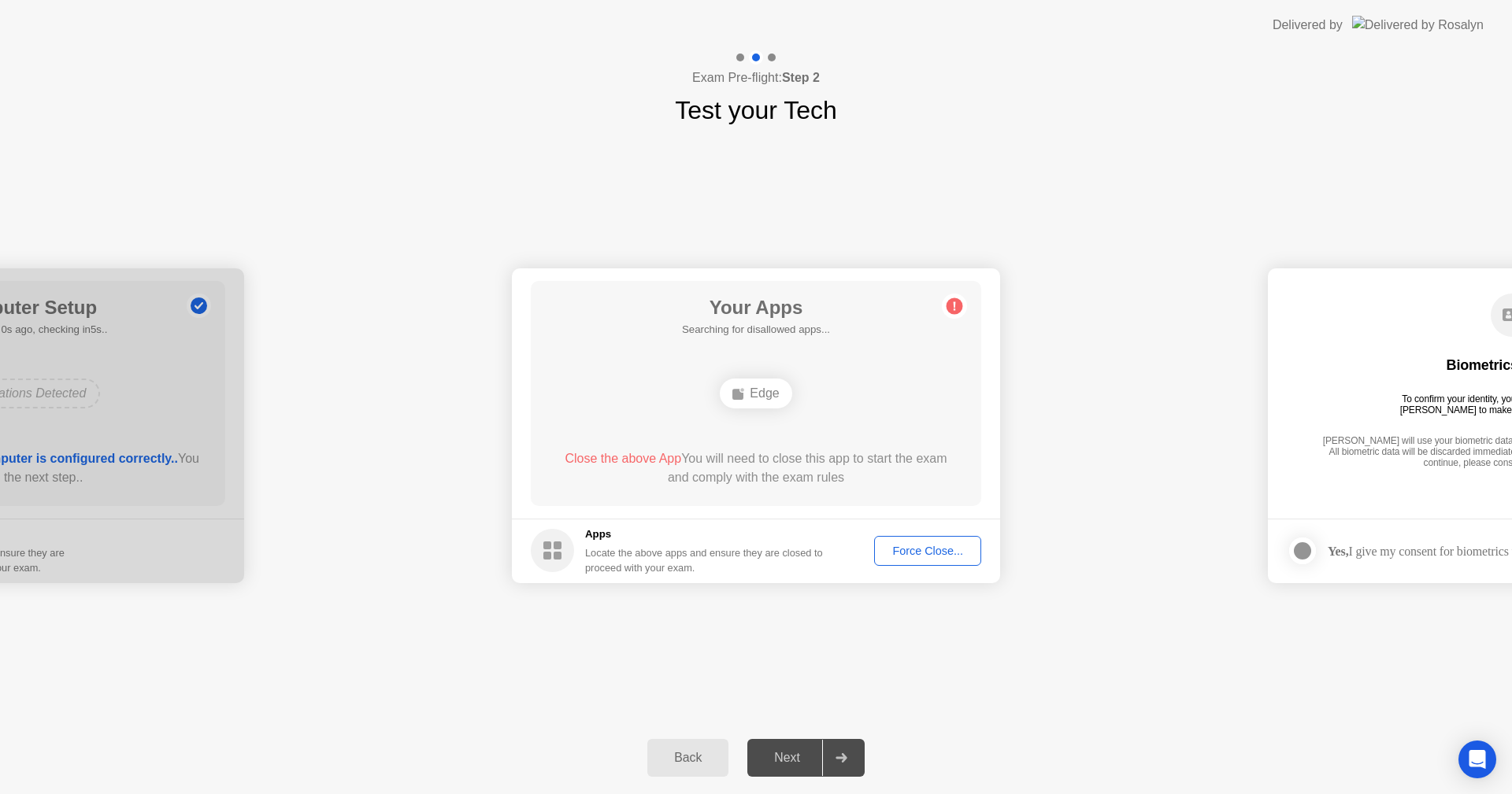
click at [789, 757] on div "Next" at bounding box center [787, 757] width 70 height 14
click at [661, 642] on div "**********" at bounding box center [756, 426] width 1512 height 592
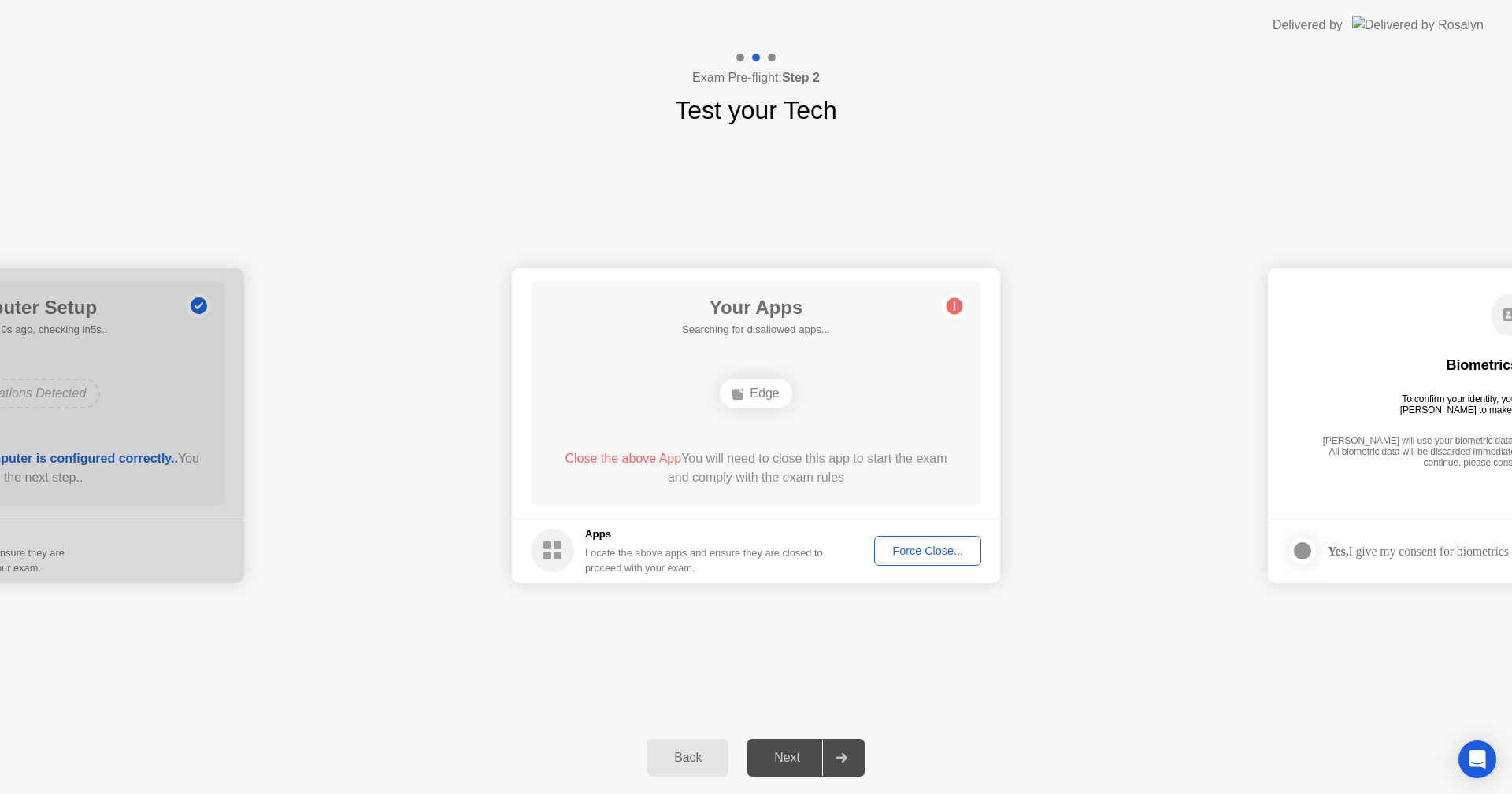
click at [753, 389] on div "Edge" at bounding box center [756, 394] width 71 height 30
click at [845, 753] on div at bounding box center [841, 757] width 38 height 37
drag, startPoint x: 1368, startPoint y: 467, endPoint x: 1266, endPoint y: 504, distance: 108.5
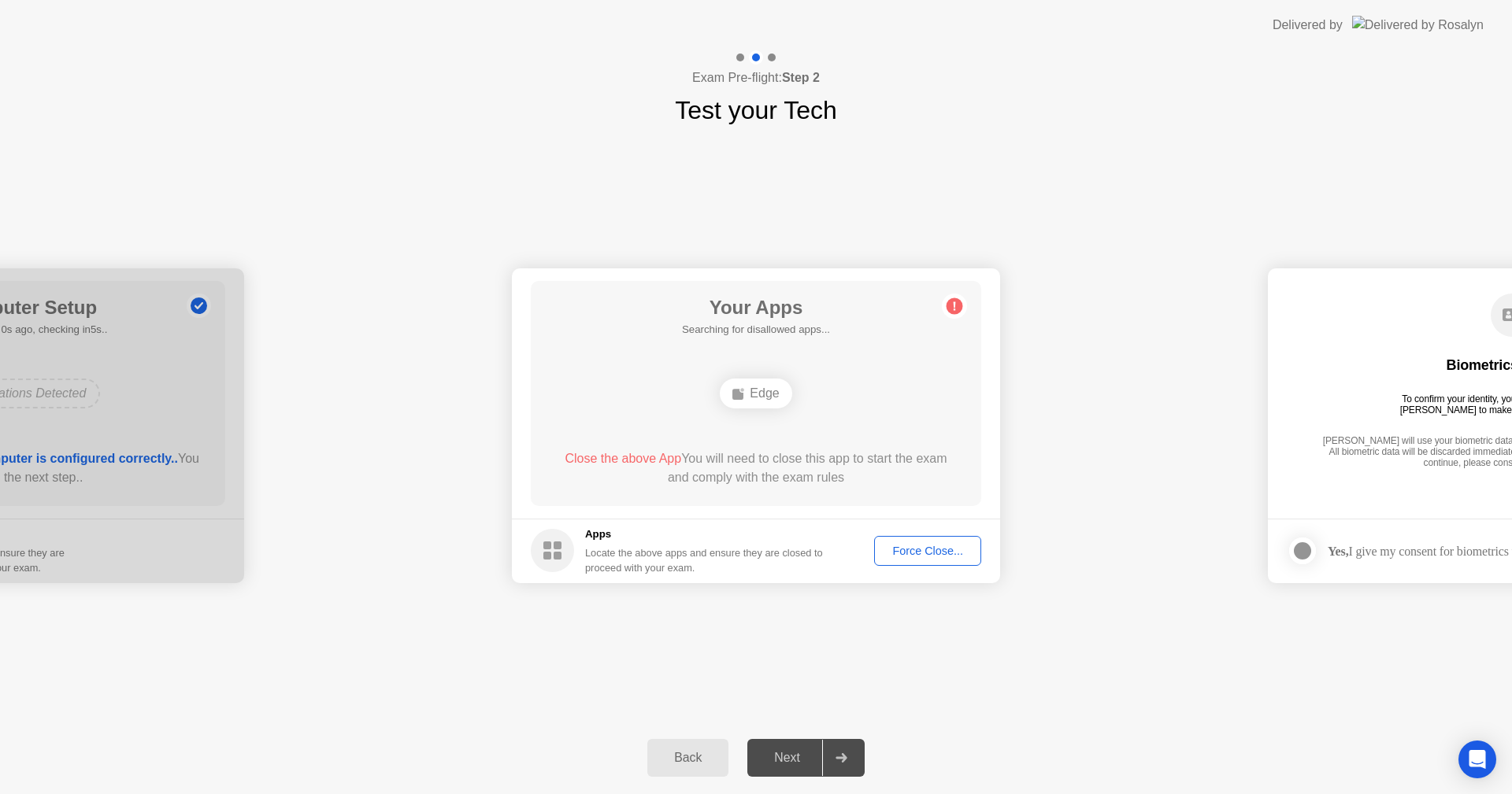
click at [952, 552] on div "Force Close..." at bounding box center [928, 550] width 96 height 12
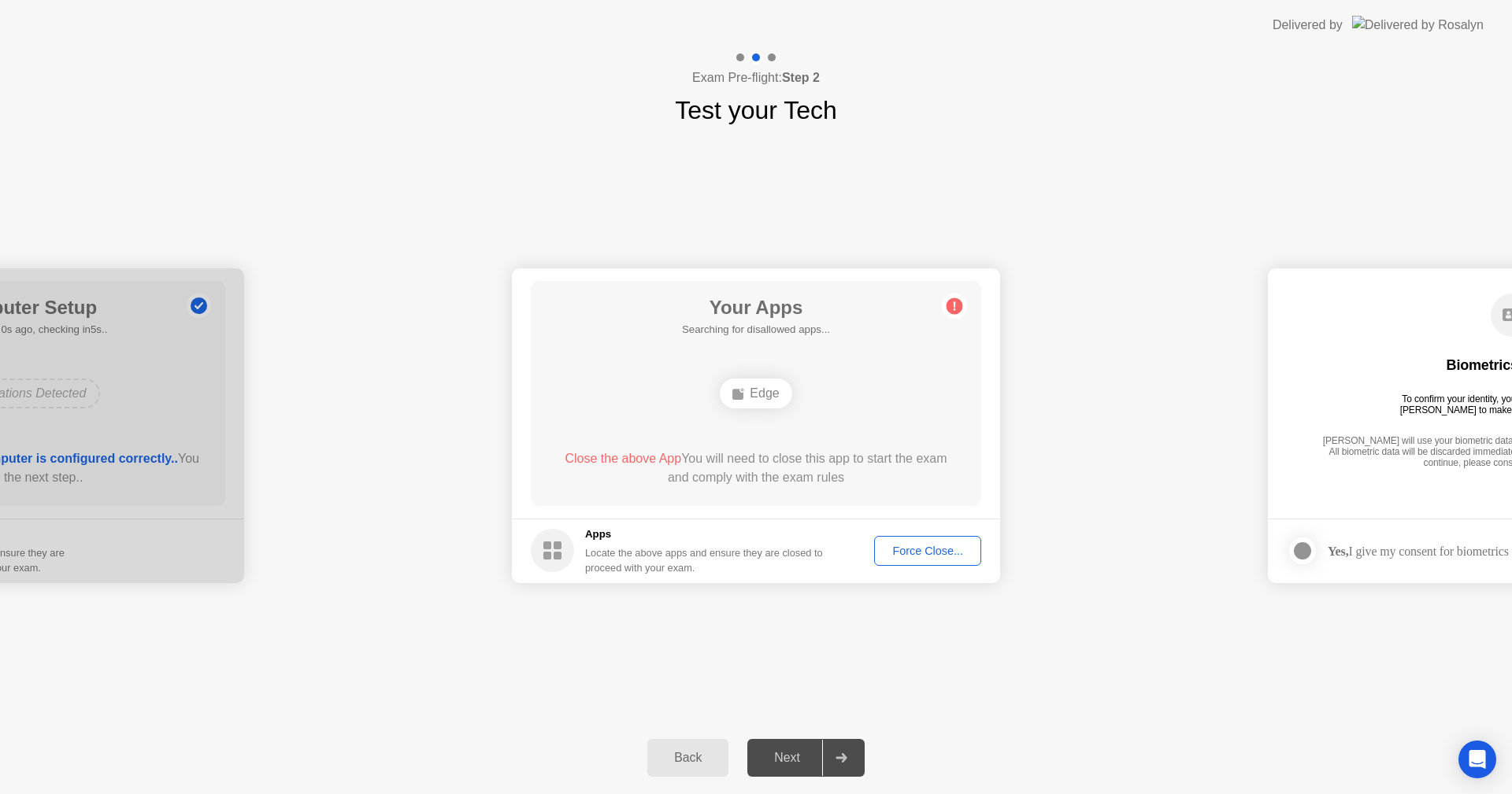
click at [930, 545] on div "Force Close..." at bounding box center [928, 550] width 96 height 12
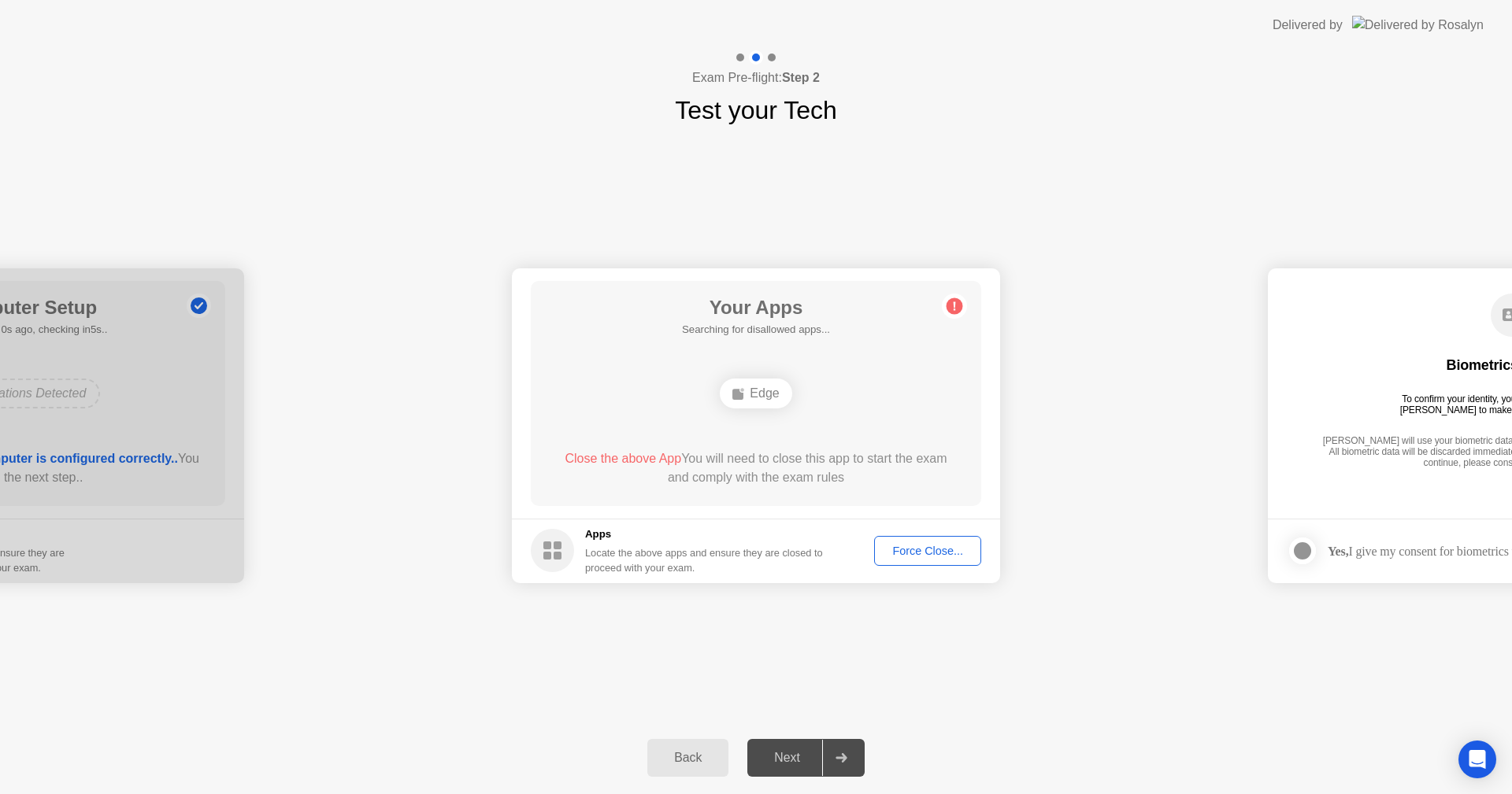
click at [951, 304] on circle at bounding box center [955, 306] width 17 height 17
